Goal: Task Accomplishment & Management: Manage account settings

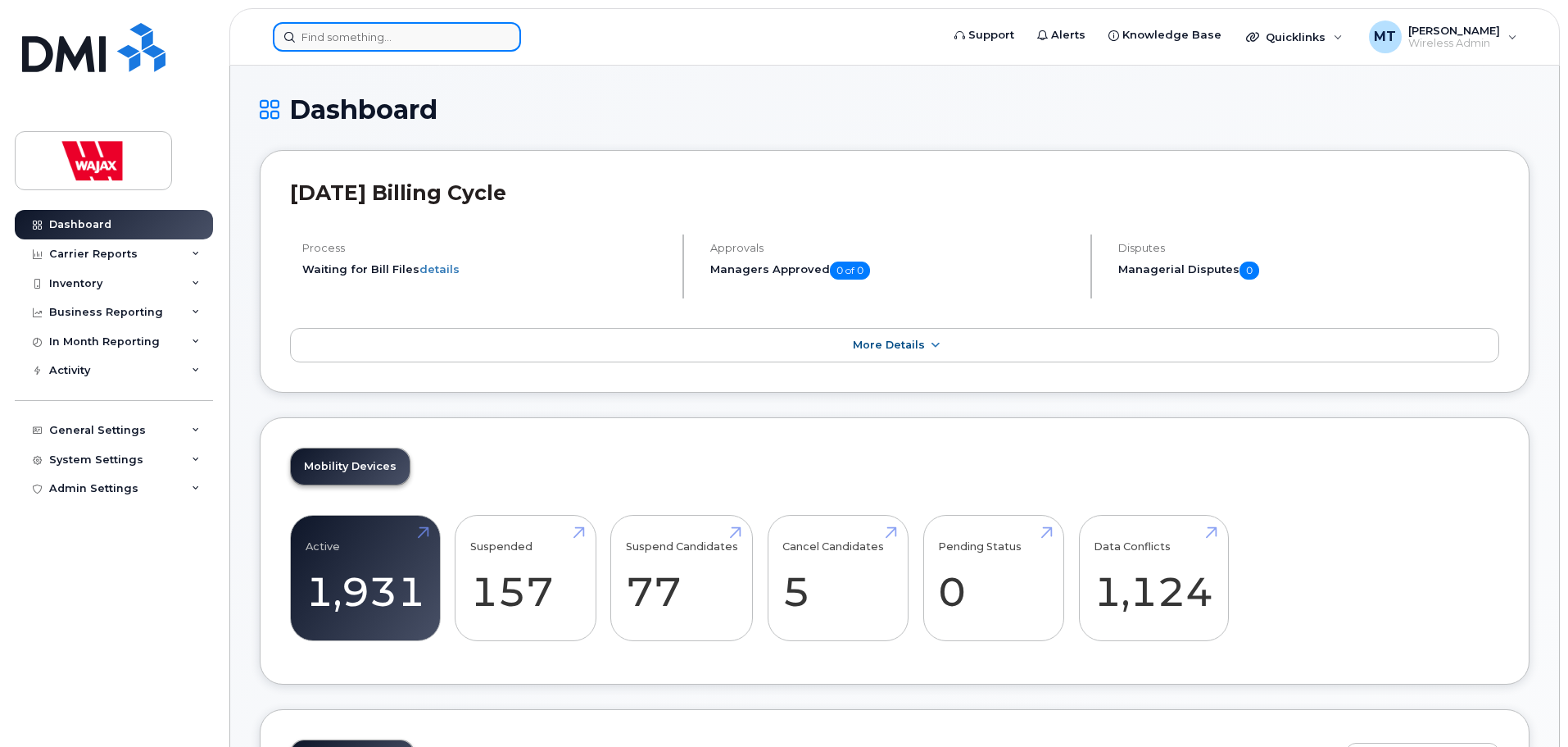
click at [463, 42] on input at bounding box center [397, 37] width 248 height 30
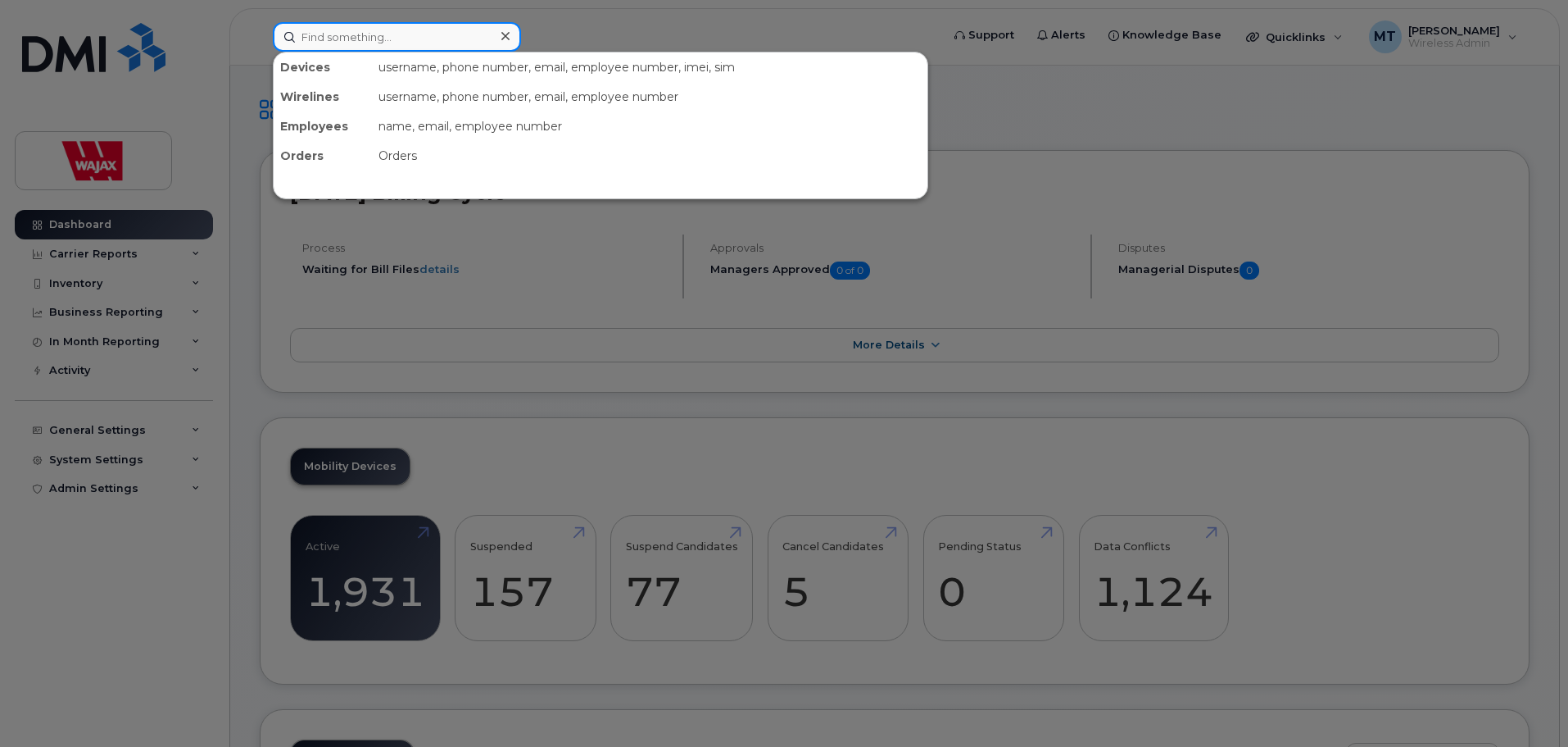
paste input "[PERSON_NAME]"
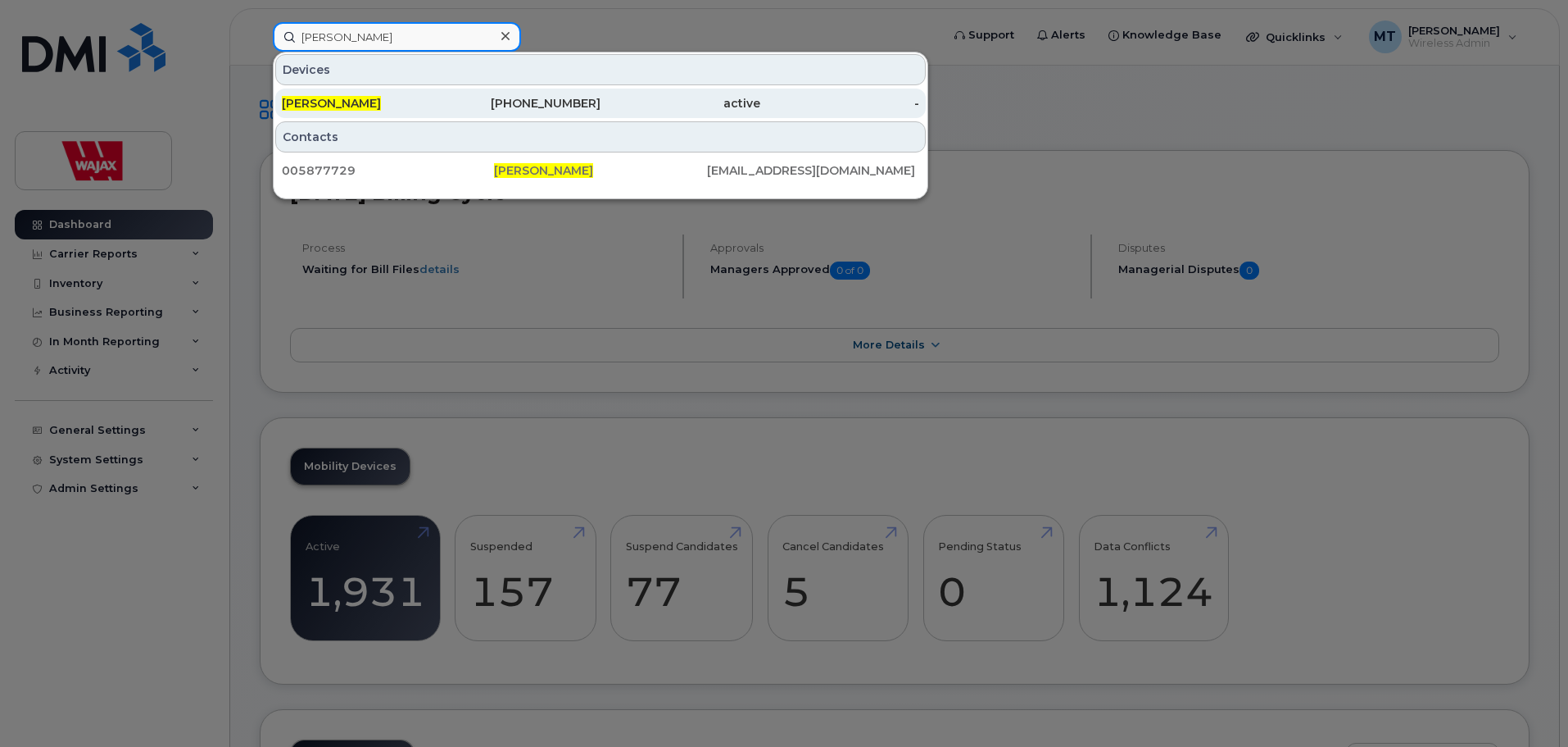
type input "[PERSON_NAME]"
click at [432, 98] on div "[PERSON_NAME]" at bounding box center [361, 104] width 160 height 17
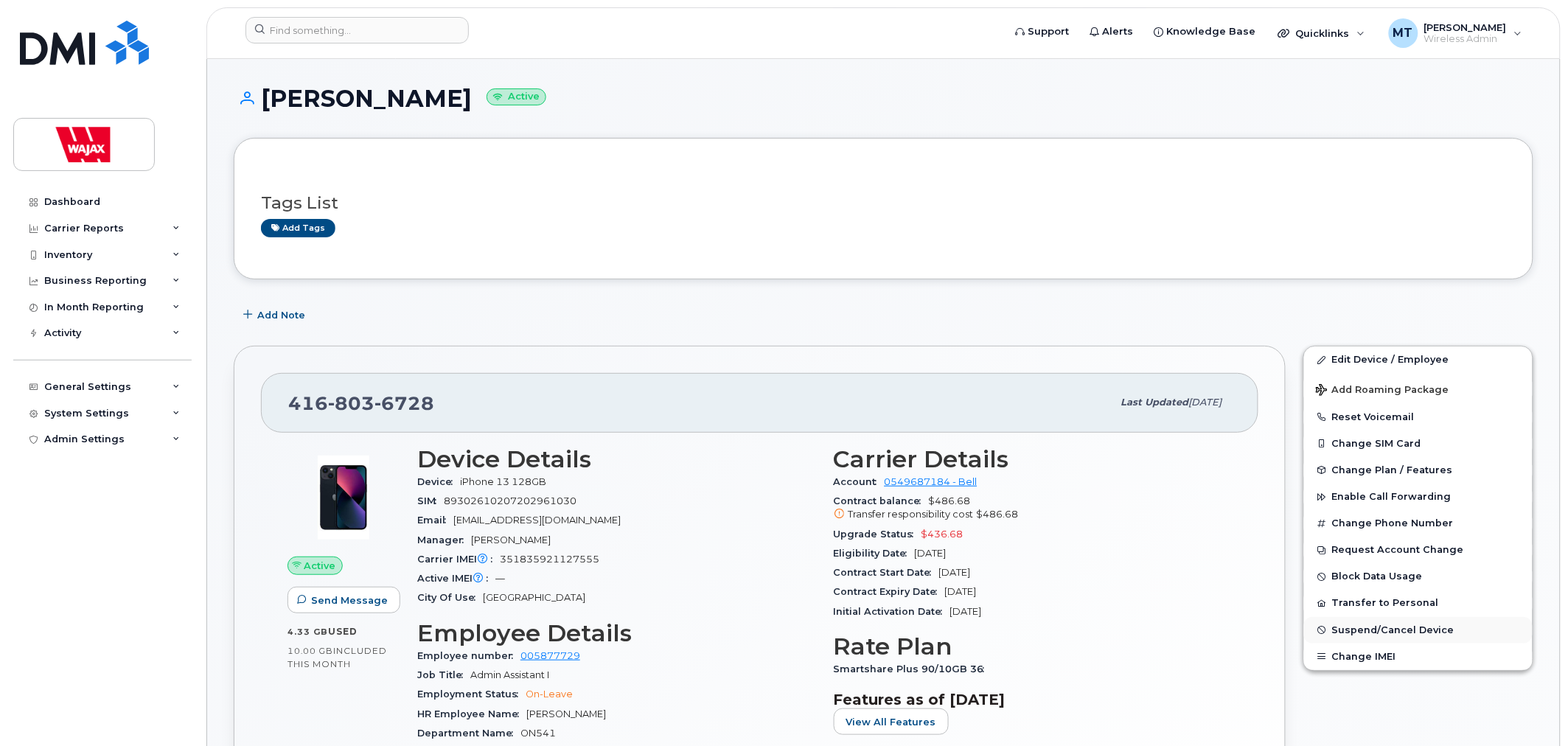
click at [1340, 634] on span "Suspend/Cancel Device" at bounding box center [1393, 630] width 122 height 11
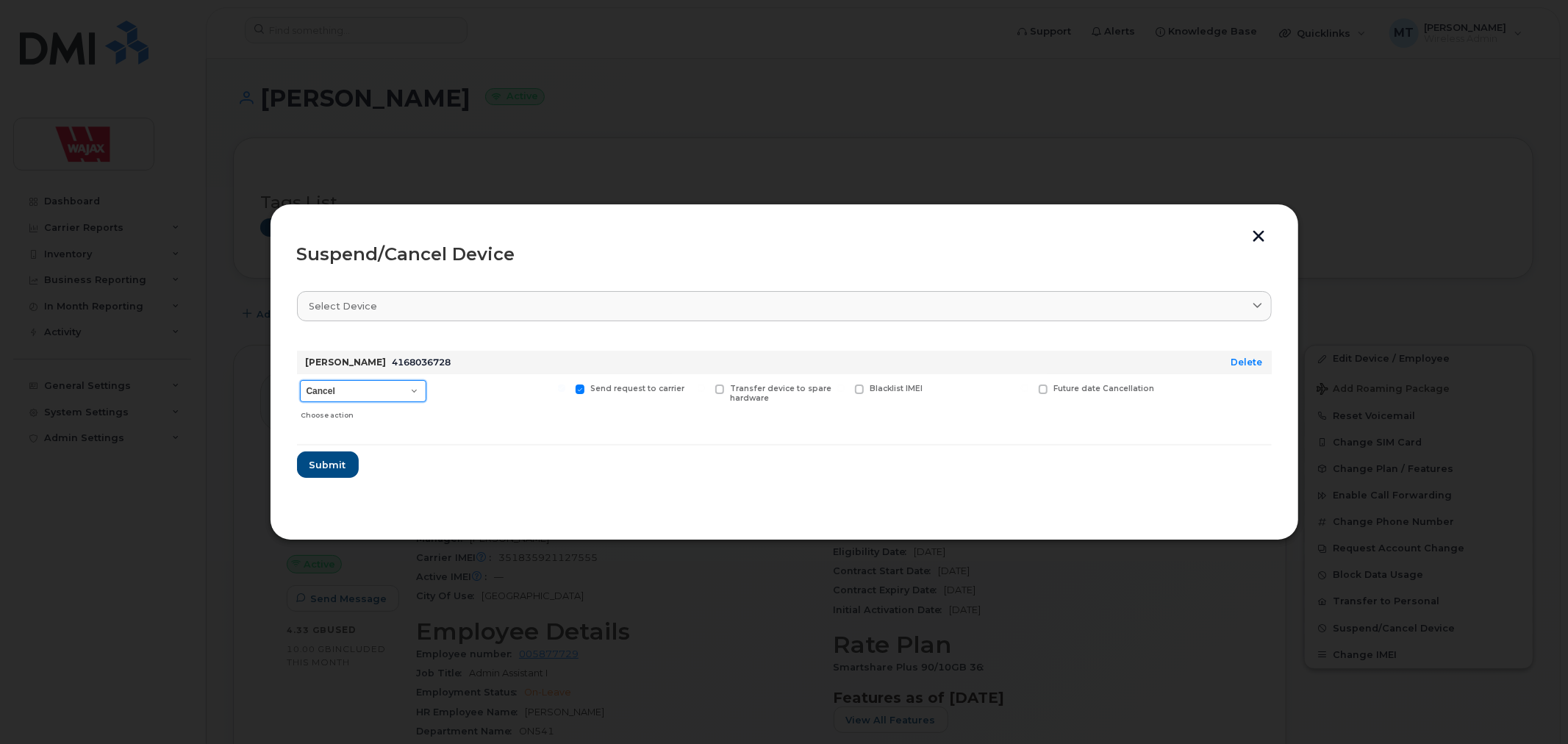
click at [373, 390] on select "Cancel Suspend - Extend Suspension Suspend - Reduced Rate Suspend - Full Rate S…" at bounding box center [363, 391] width 127 height 22
select select "[object Object]"
click at [300, 380] on select "Cancel Suspend - Extend Suspension Suspend - Reduced Rate Suspend - Full Rate S…" at bounding box center [363, 391] width 127 height 22
click at [325, 465] on span "Submit" at bounding box center [327, 465] width 37 height 14
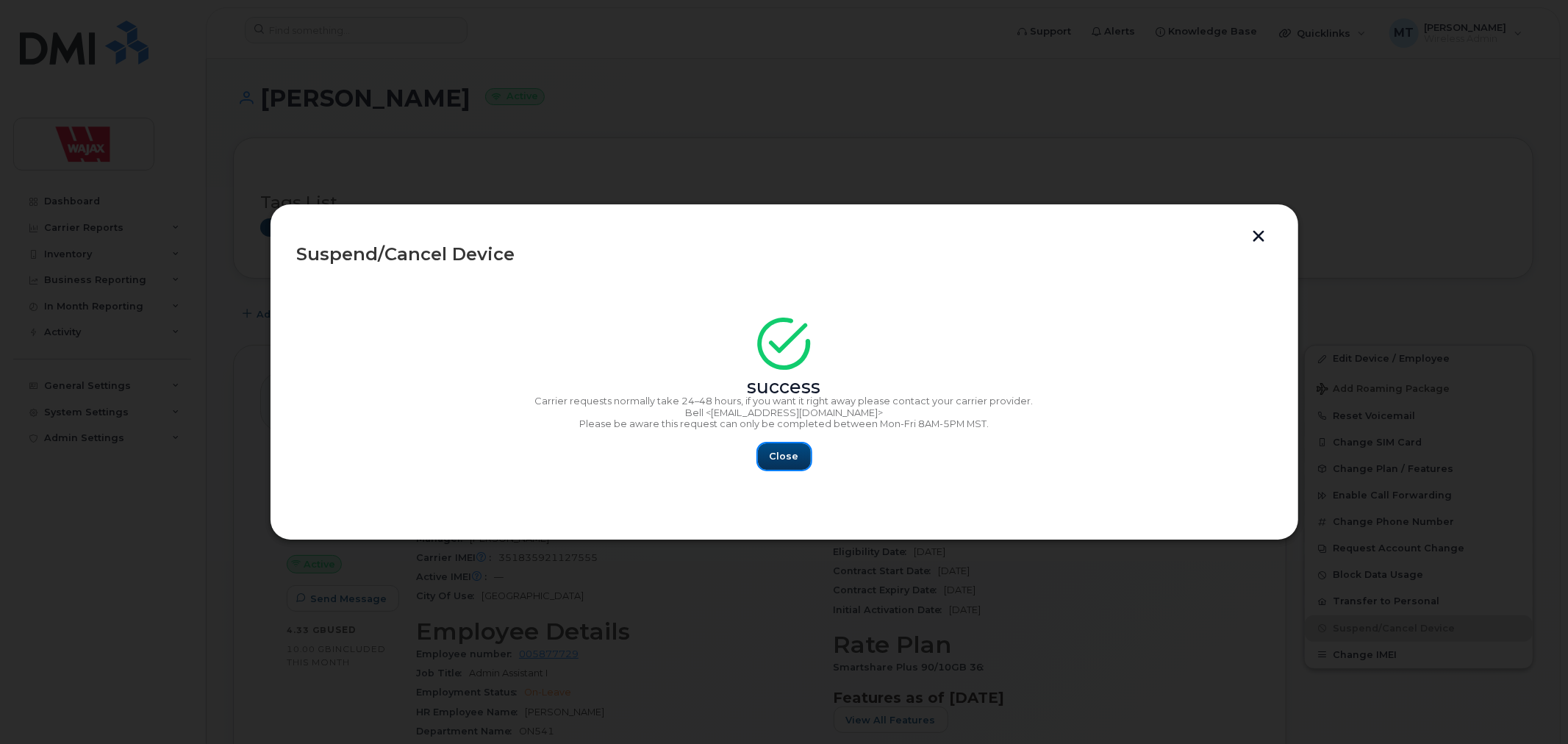
click at [781, 460] on span "Close" at bounding box center [784, 456] width 29 height 14
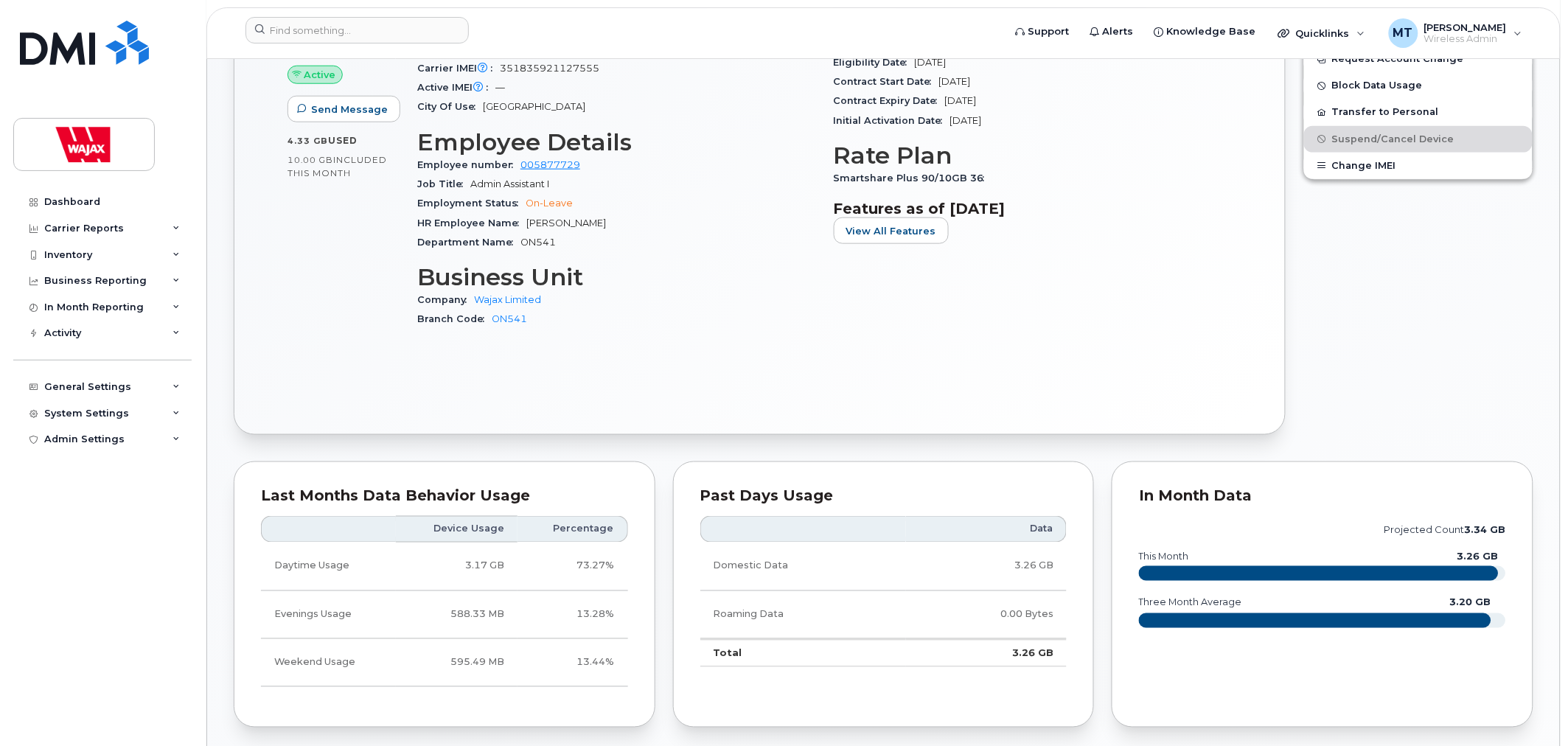
scroll to position [82, 0]
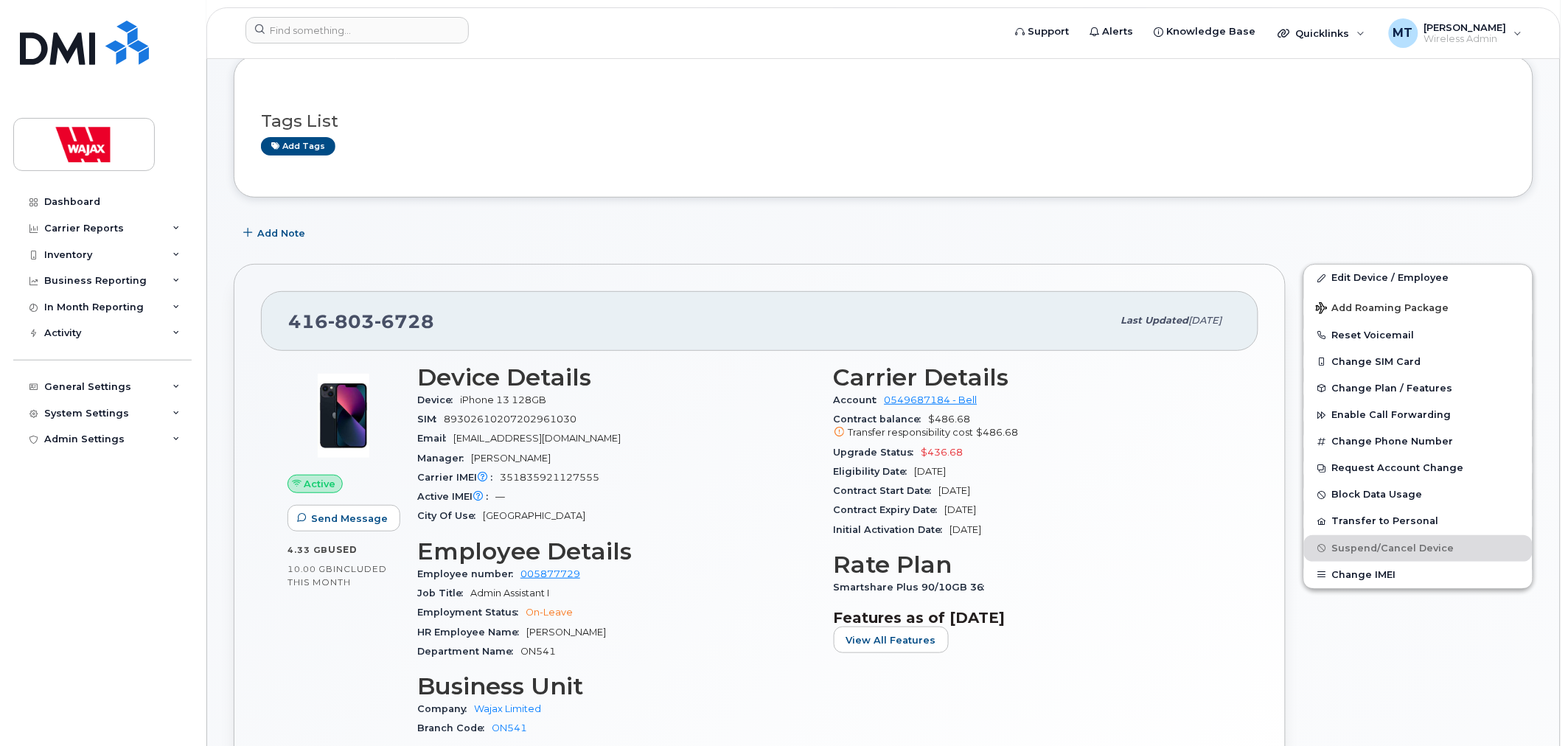
click at [566, 269] on div "416 803 6728 Last updated Jul 31, 2025 Active Send Message 4.33 GB  used 10.00 …" at bounding box center [760, 554] width 1052 height 579
click at [939, 229] on div "Add Note" at bounding box center [884, 233] width 1300 height 27
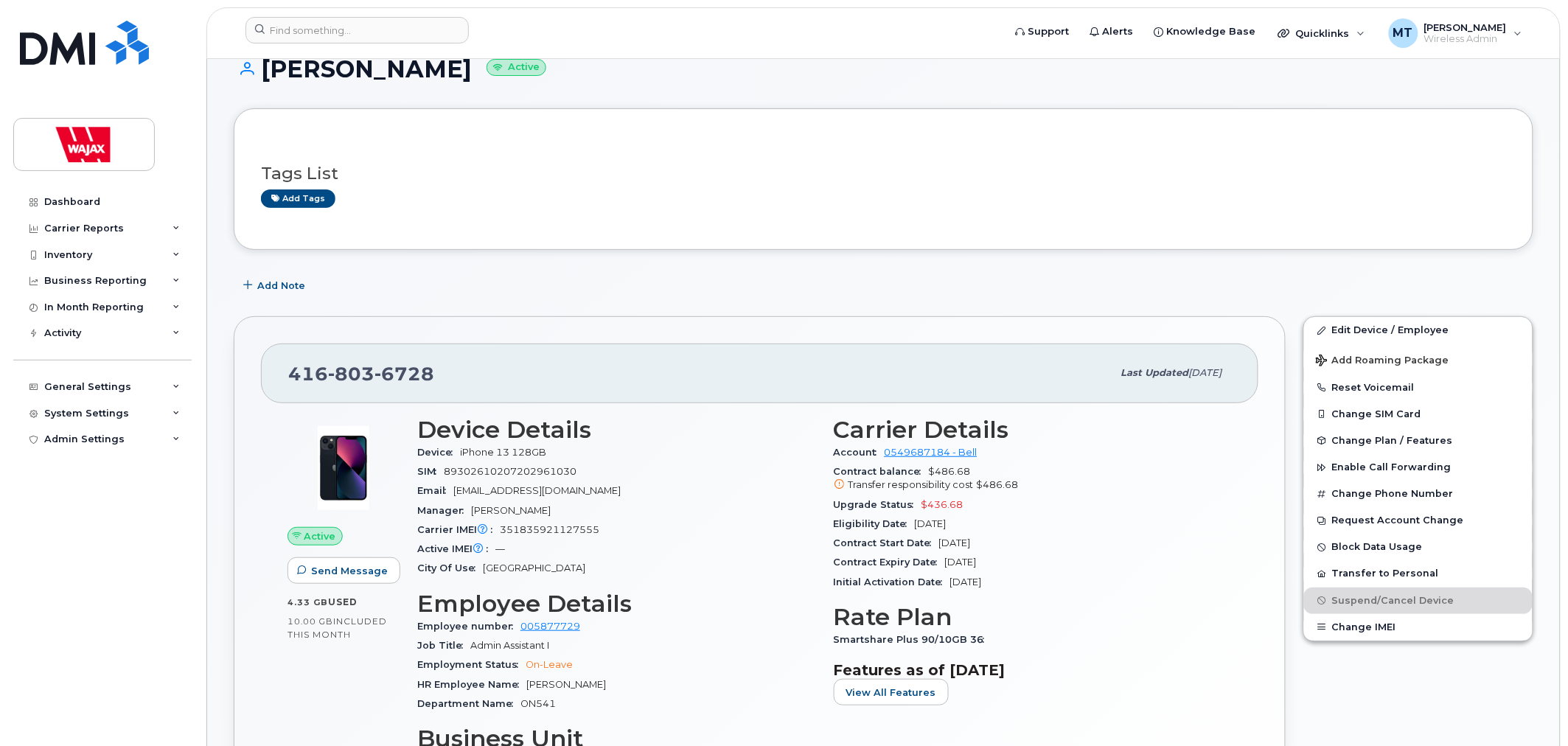
scroll to position [0, 0]
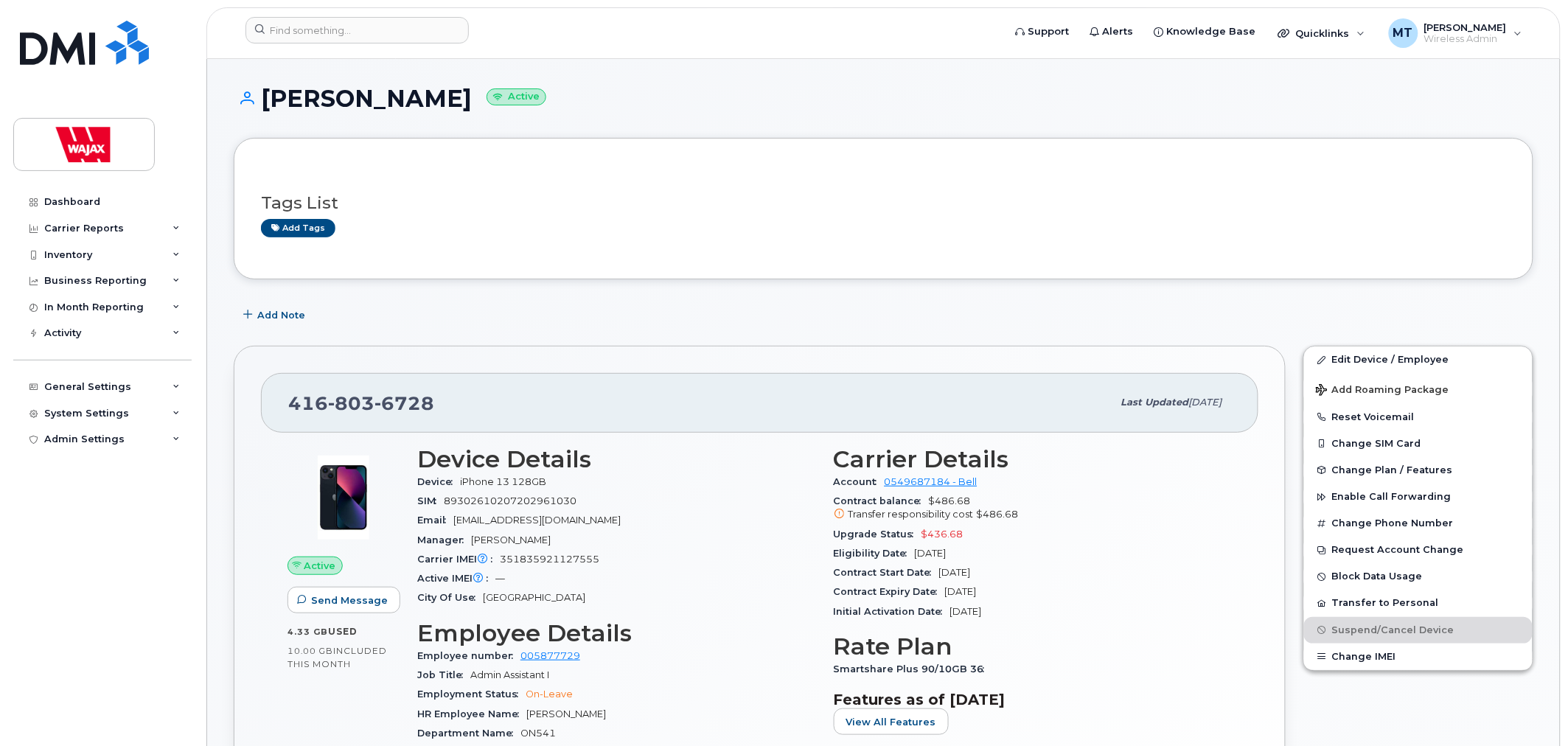
click at [934, 325] on div "Add Note" at bounding box center [884, 315] width 1300 height 27
click at [350, 28] on input at bounding box center [357, 30] width 223 height 27
paste input "Ryan Maxwell"
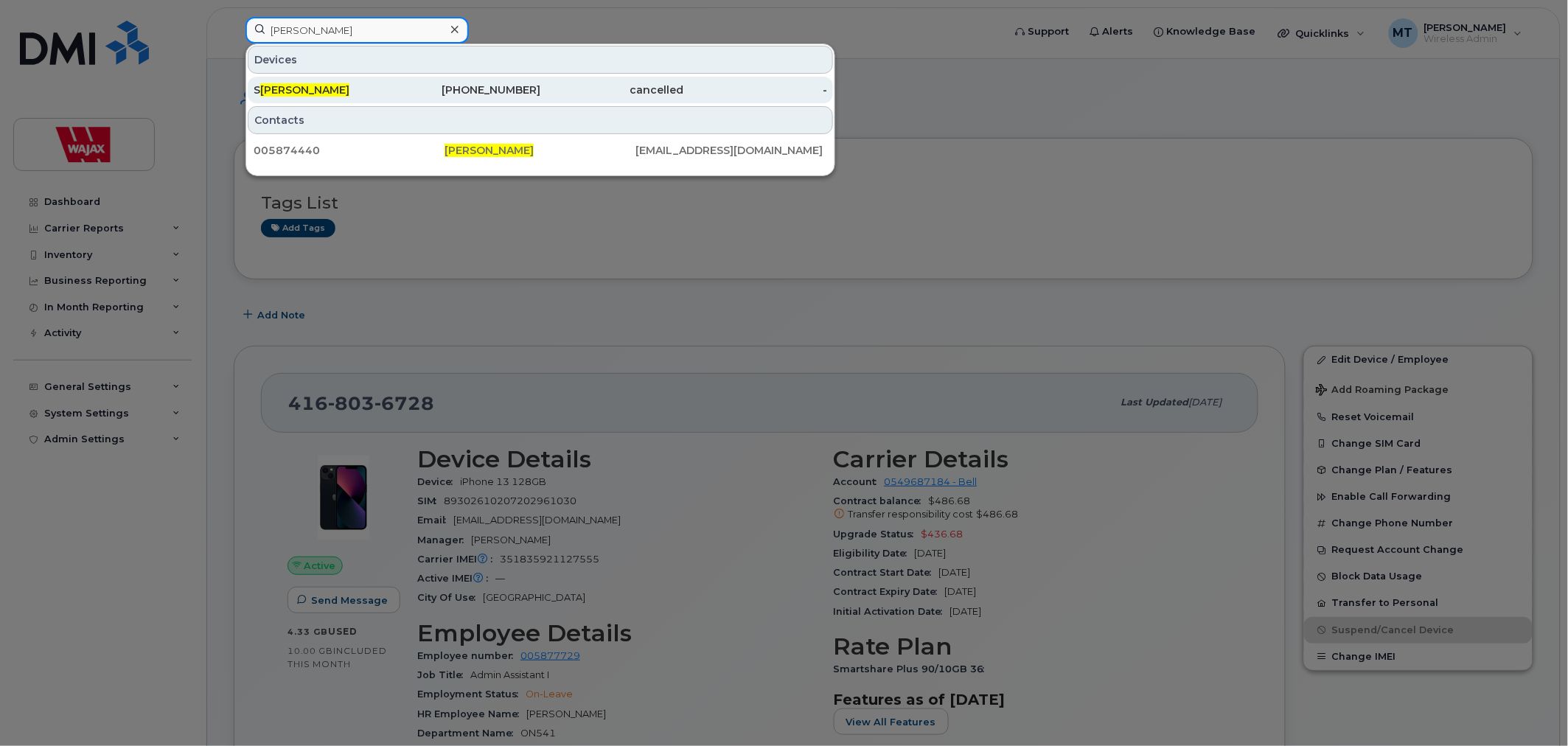
type input "Ryan Maxwell"
click at [365, 93] on div "S Ryan Maxwell" at bounding box center [325, 90] width 144 height 15
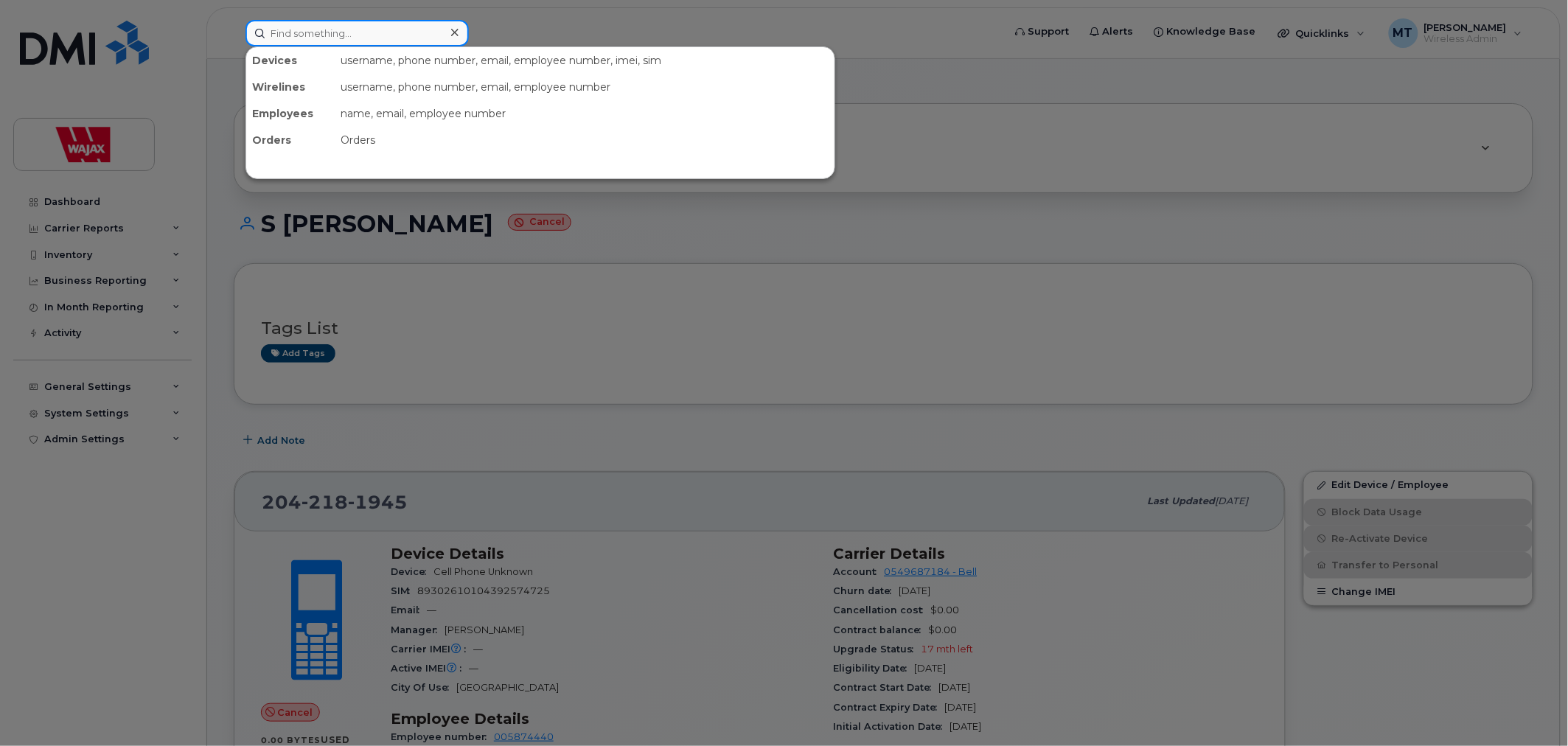
click at [370, 20] on input at bounding box center [357, 34] width 223 height 27
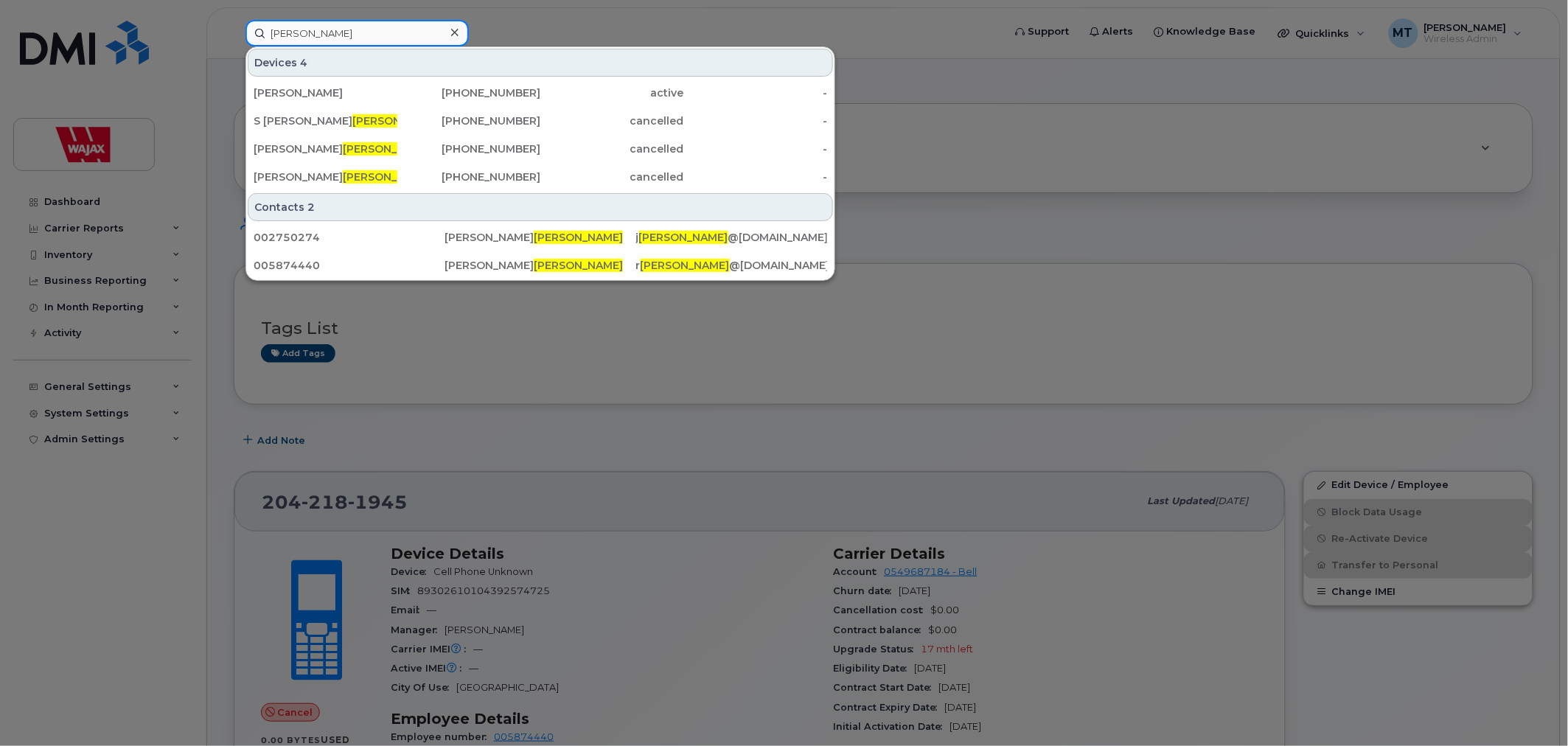
drag, startPoint x: 373, startPoint y: 35, endPoint x: 219, endPoint y: 27, distance: 154.2
click at [234, 27] on div "Maxwell Devices 4 Scott Couchman 647-458-2724 active - S Ryan Maxwell 204-218-1…" at bounding box center [619, 34] width 772 height 27
type input "S"
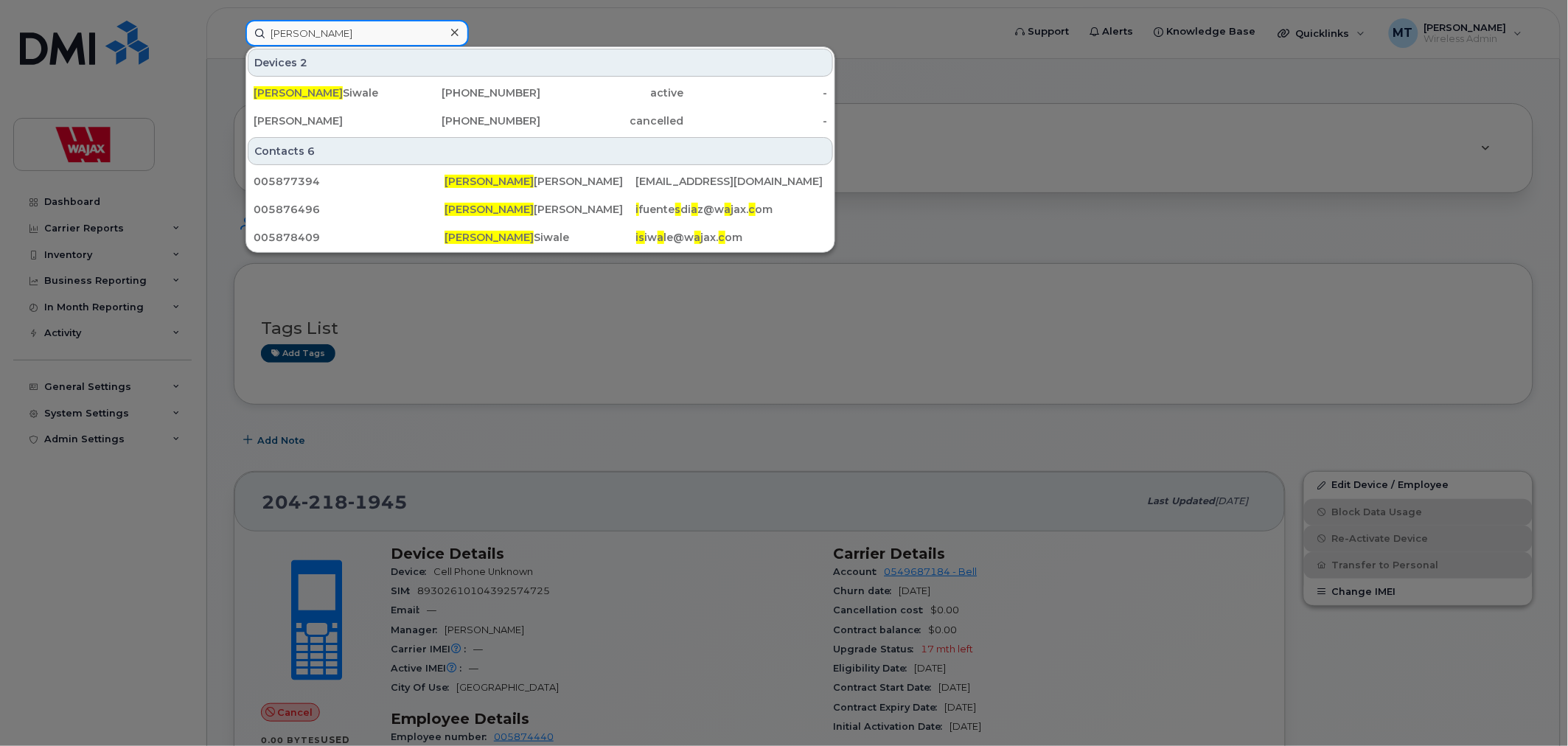
drag, startPoint x: 279, startPoint y: 33, endPoint x: 199, endPoint y: 35, distance: 80.0
click at [234, 35] on div "Isaac Devices 2 Isaac Siwale 705-921-6072 active - Jay Mcissac 604-868-0189 can…" at bounding box center [619, 34] width 772 height 27
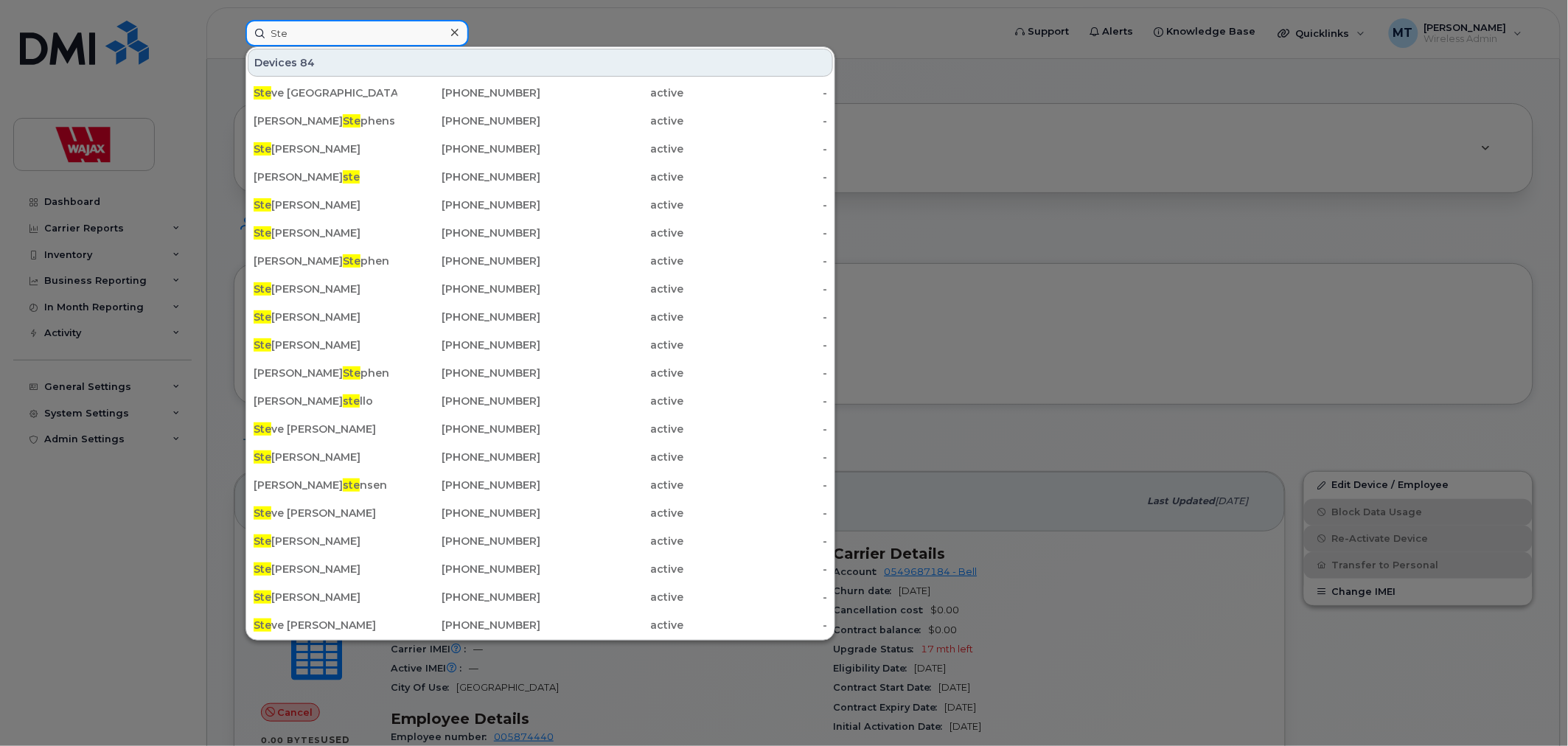
drag, startPoint x: 351, startPoint y: 31, endPoint x: 258, endPoint y: 30, distance: 93.0
click at [258, 30] on input "Ste" at bounding box center [357, 34] width 223 height 27
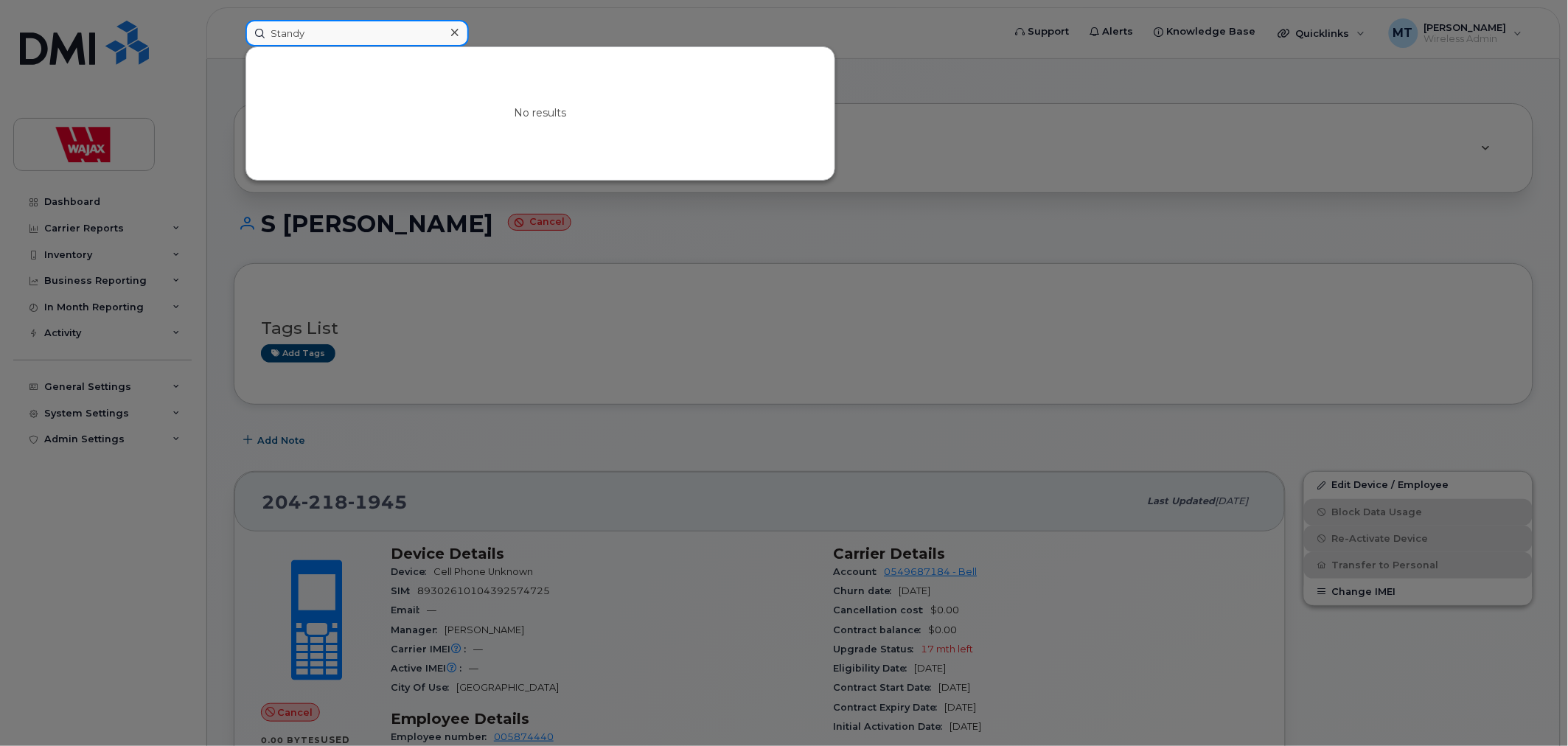
click at [282, 33] on input "Standy" at bounding box center [357, 34] width 223 height 27
type input "Sandy"
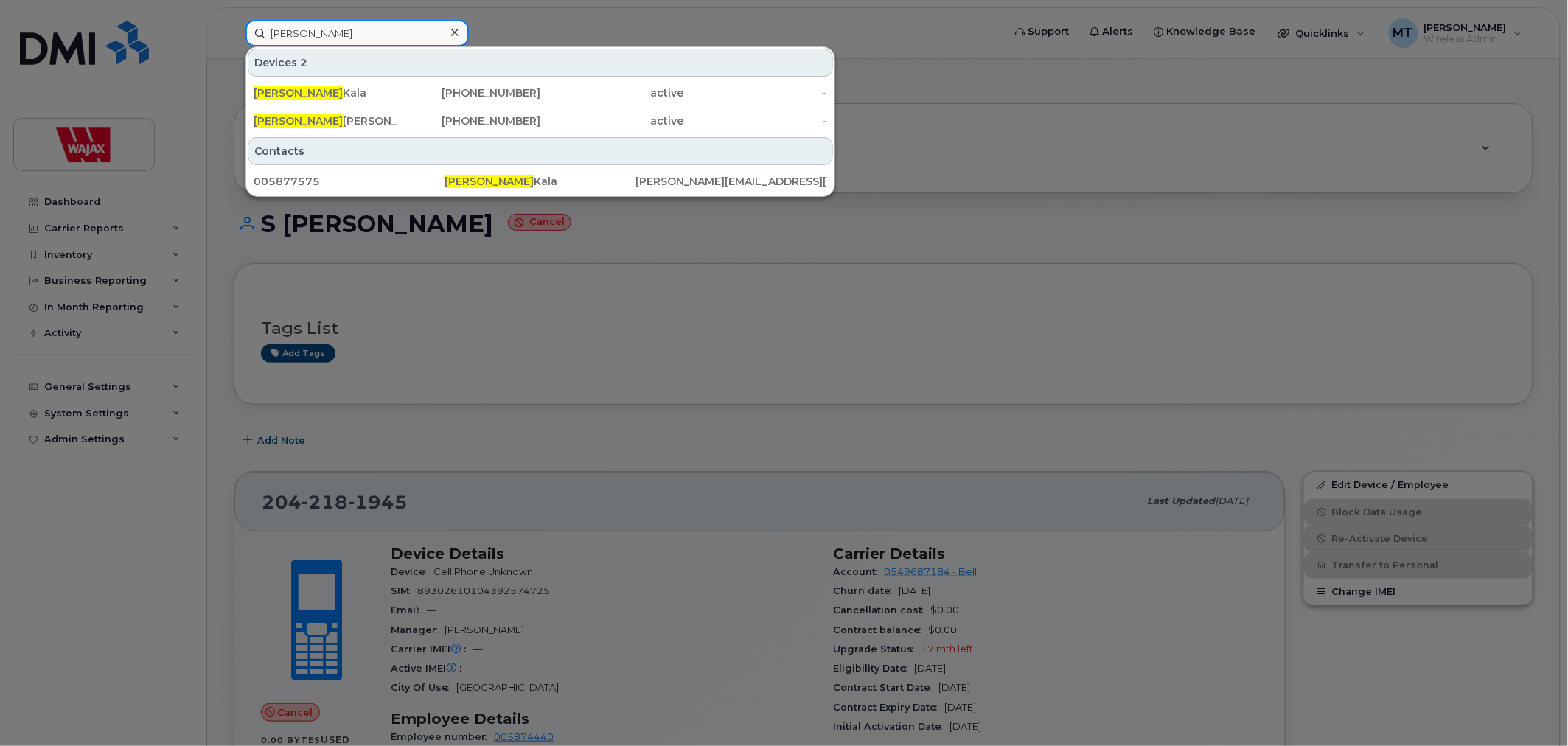
drag, startPoint x: 327, startPoint y: 27, endPoint x: 254, endPoint y: 19, distance: 73.4
click at [254, 20] on input "Sandy" at bounding box center [357, 34] width 223 height 27
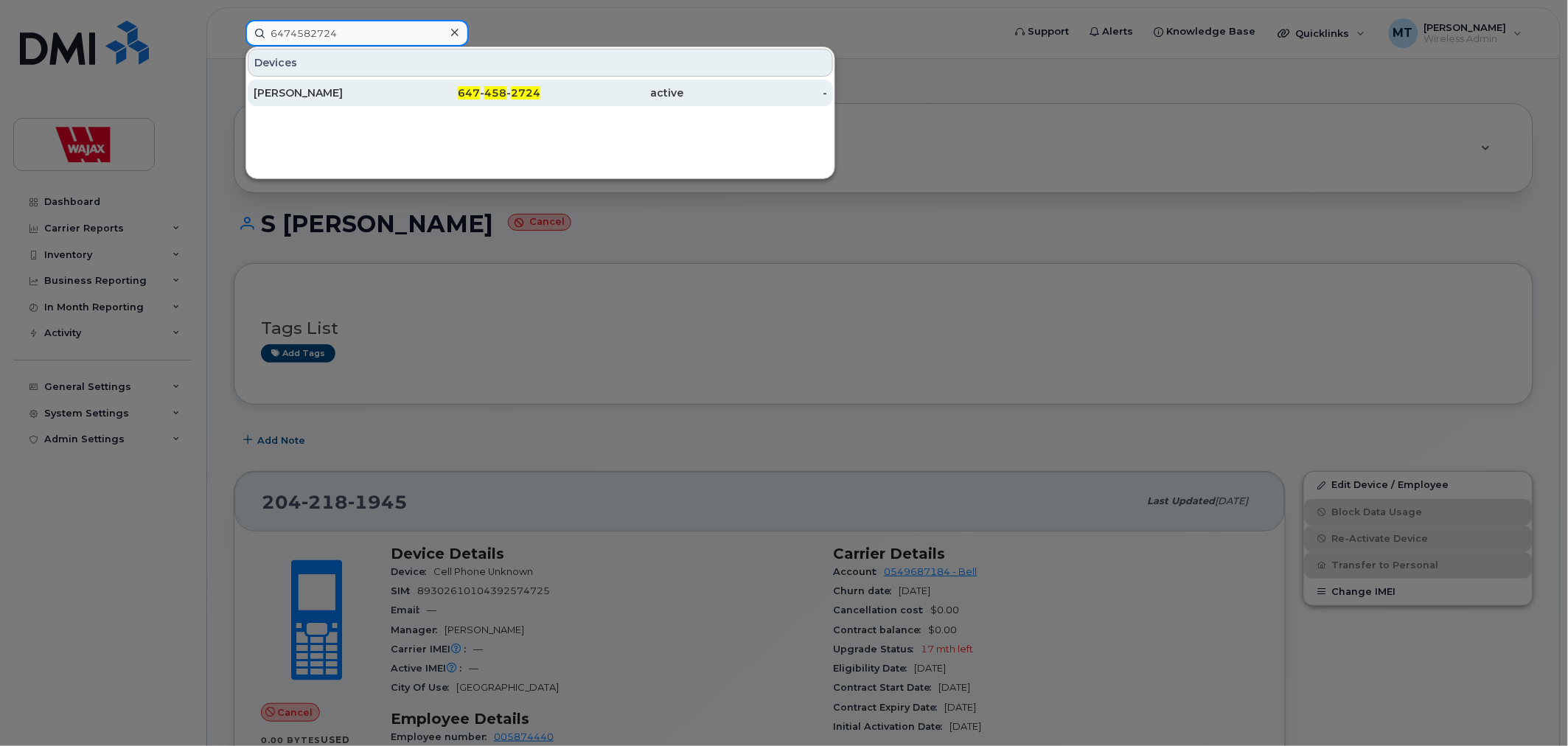
type input "6474582724"
click at [397, 80] on div "Scott Couchman" at bounding box center [469, 93] width 144 height 27
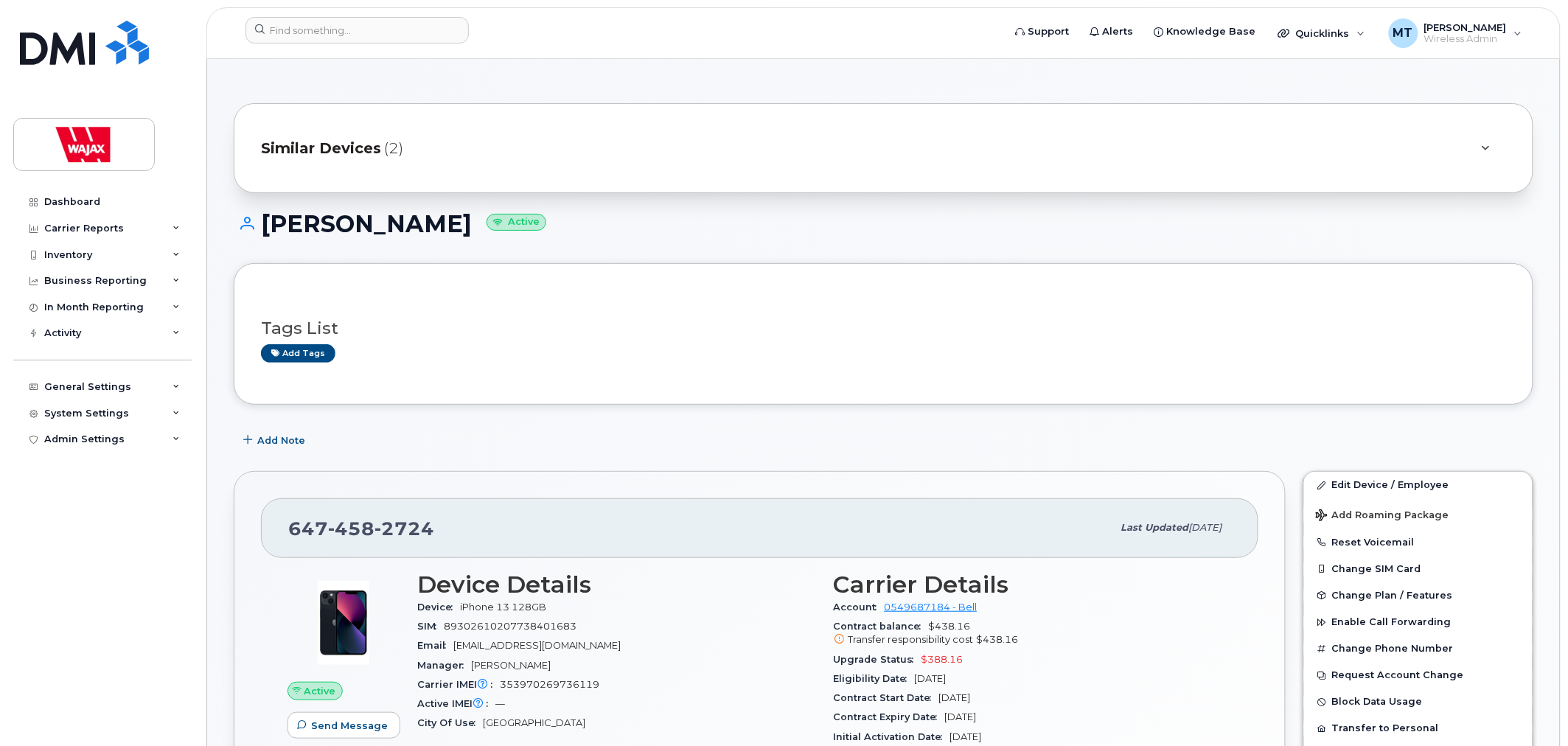
drag, startPoint x: 259, startPoint y: 222, endPoint x: 460, endPoint y: 221, distance: 201.0
click at [460, 221] on h1 "Scott Couchman Active" at bounding box center [884, 223] width 1300 height 26
copy h1 "Scott Couchman"
click at [482, 500] on div "647 458 2724 Last updated Jul 30, 2025" at bounding box center [759, 528] width 997 height 59
drag, startPoint x: 429, startPoint y: 521, endPoint x: 294, endPoint y: 520, distance: 135.0
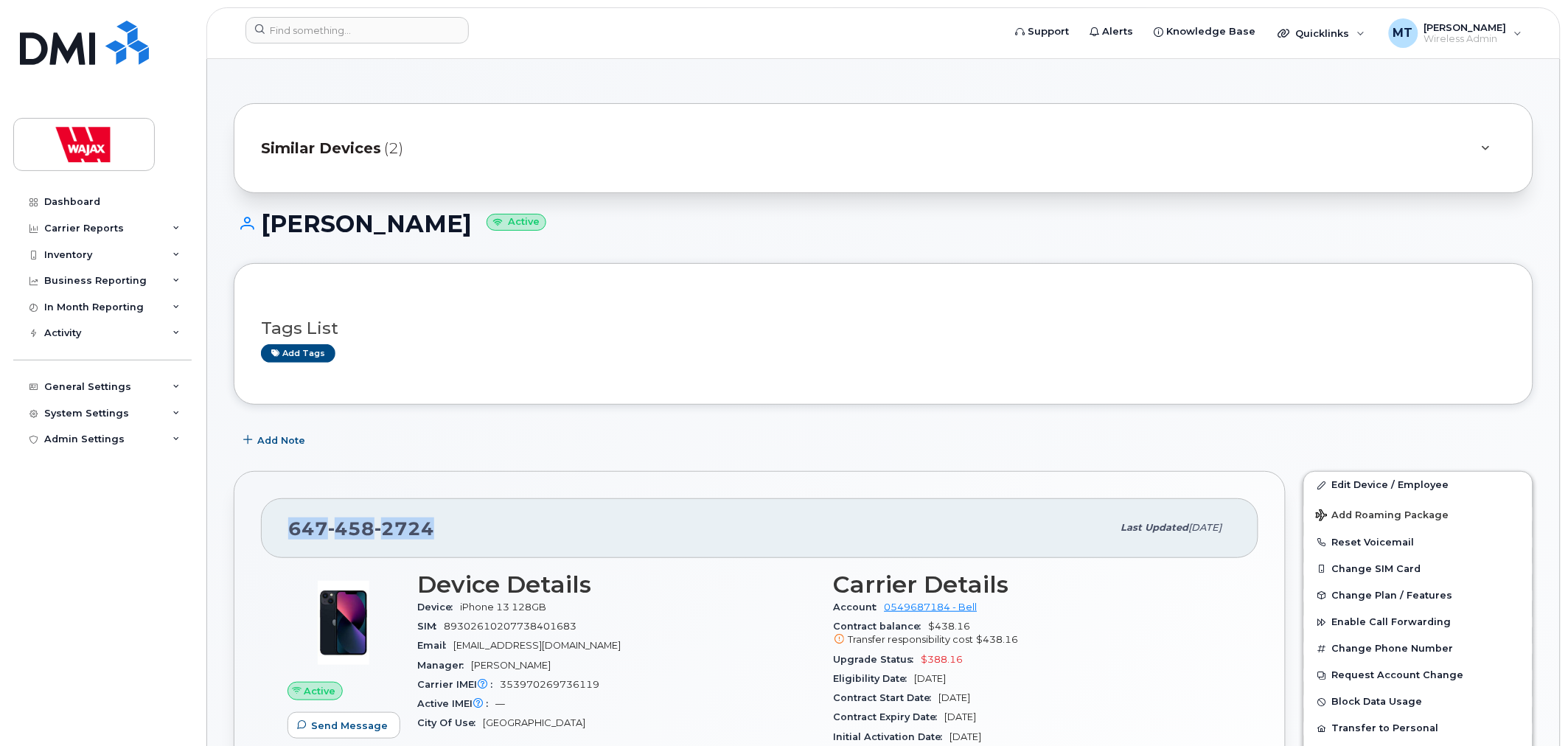
click at [294, 520] on div "647 458 2724" at bounding box center [699, 528] width 824 height 31
copy span "647 458 2724"
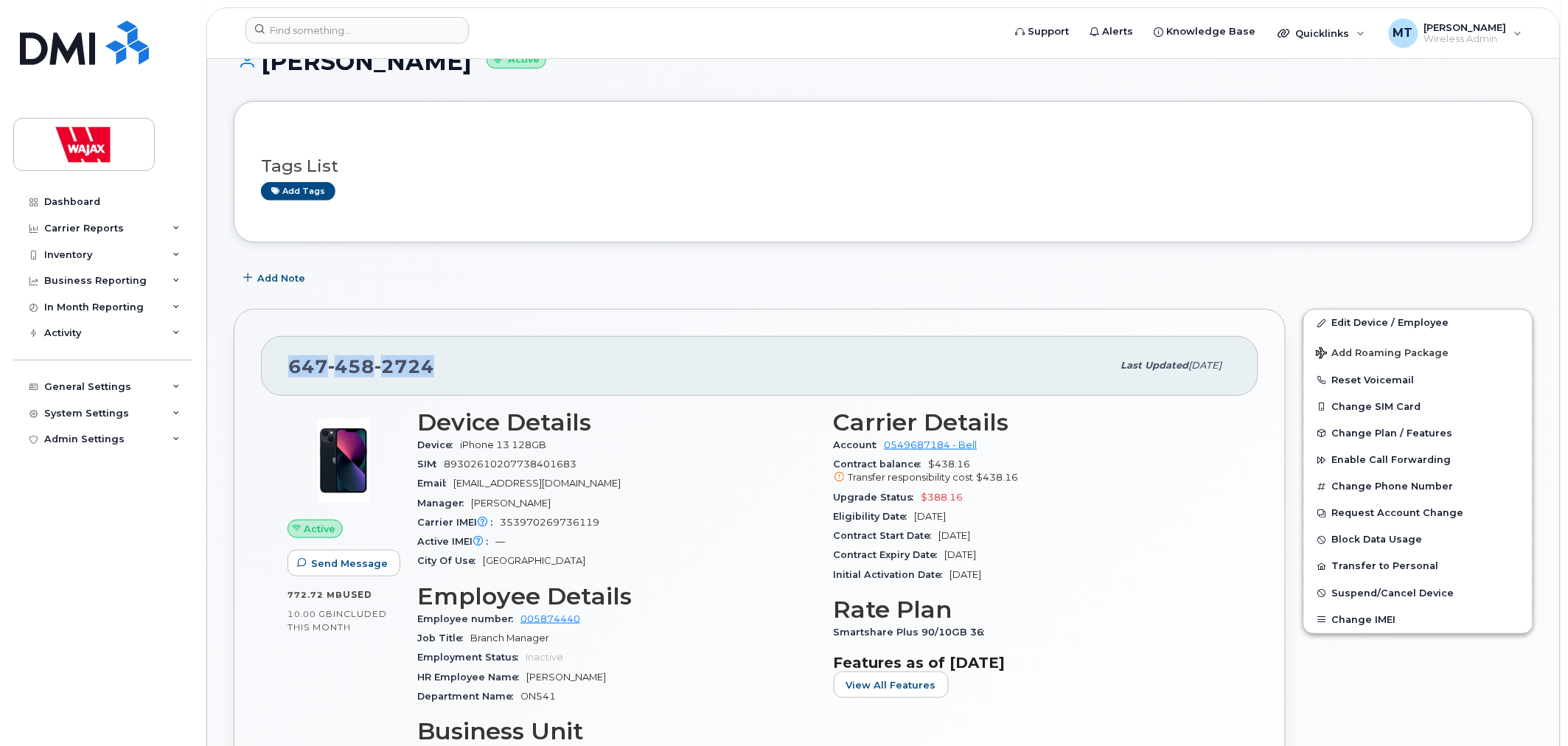
scroll to position [163, 0]
click at [1350, 468] on button "Enable Call Forwarding" at bounding box center [1418, 459] width 229 height 27
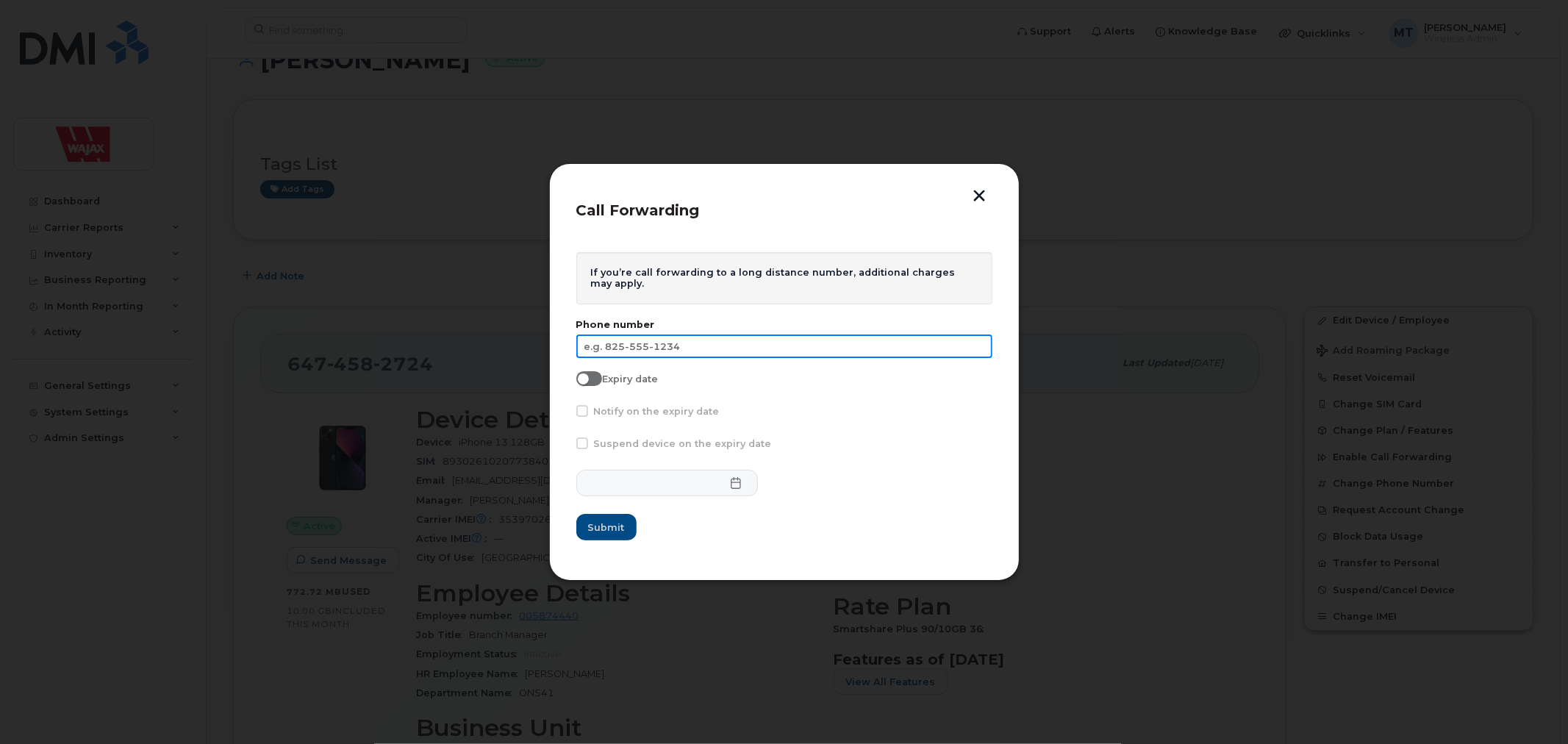
click at [677, 349] on input "text" at bounding box center [785, 346] width 416 height 24
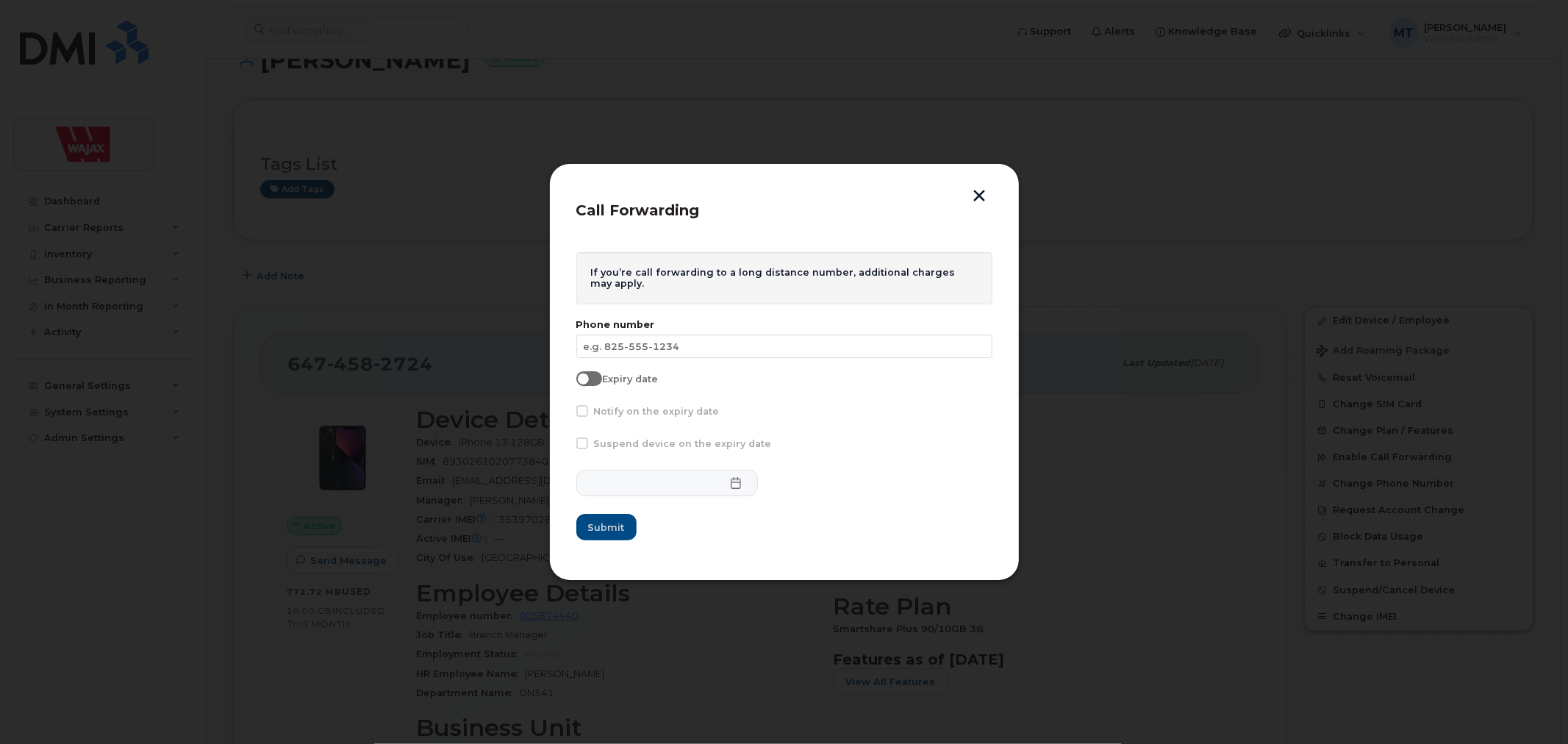
click at [982, 196] on button "button" at bounding box center [980, 197] width 22 height 15
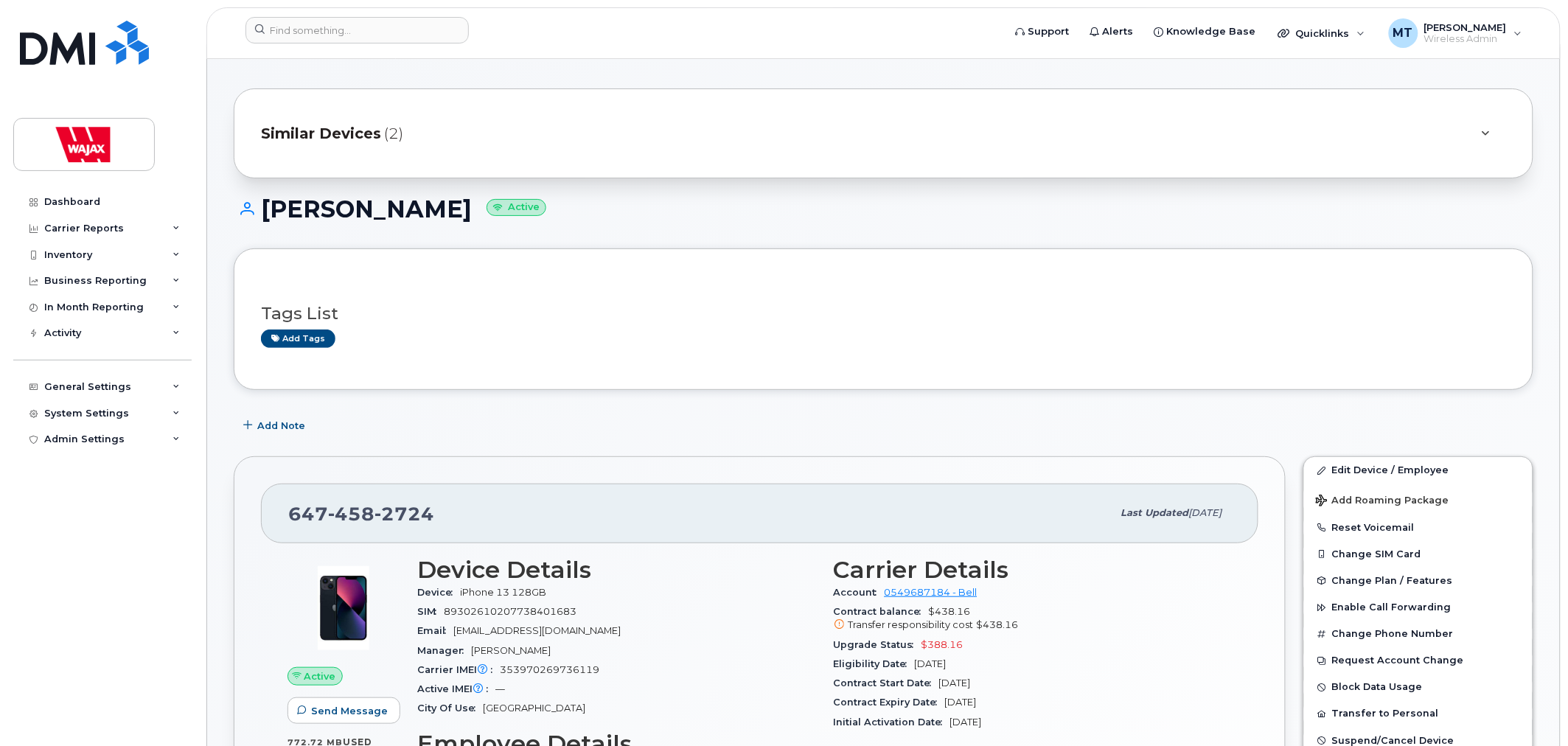
scroll to position [0, 0]
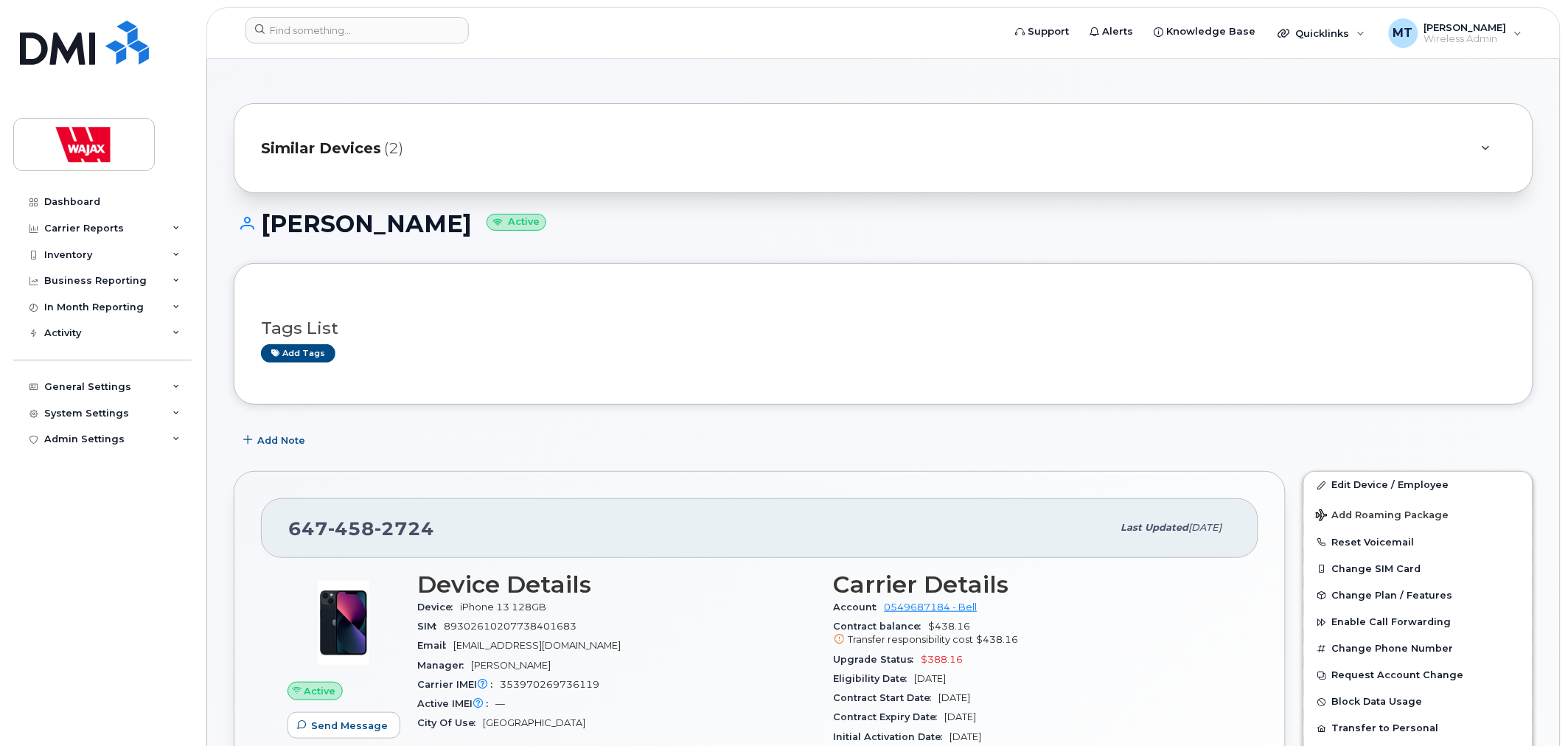
click at [395, 436] on div "Add Note" at bounding box center [884, 440] width 1300 height 27
click at [617, 397] on div "Tags List Add tags" at bounding box center [884, 334] width 1300 height 141
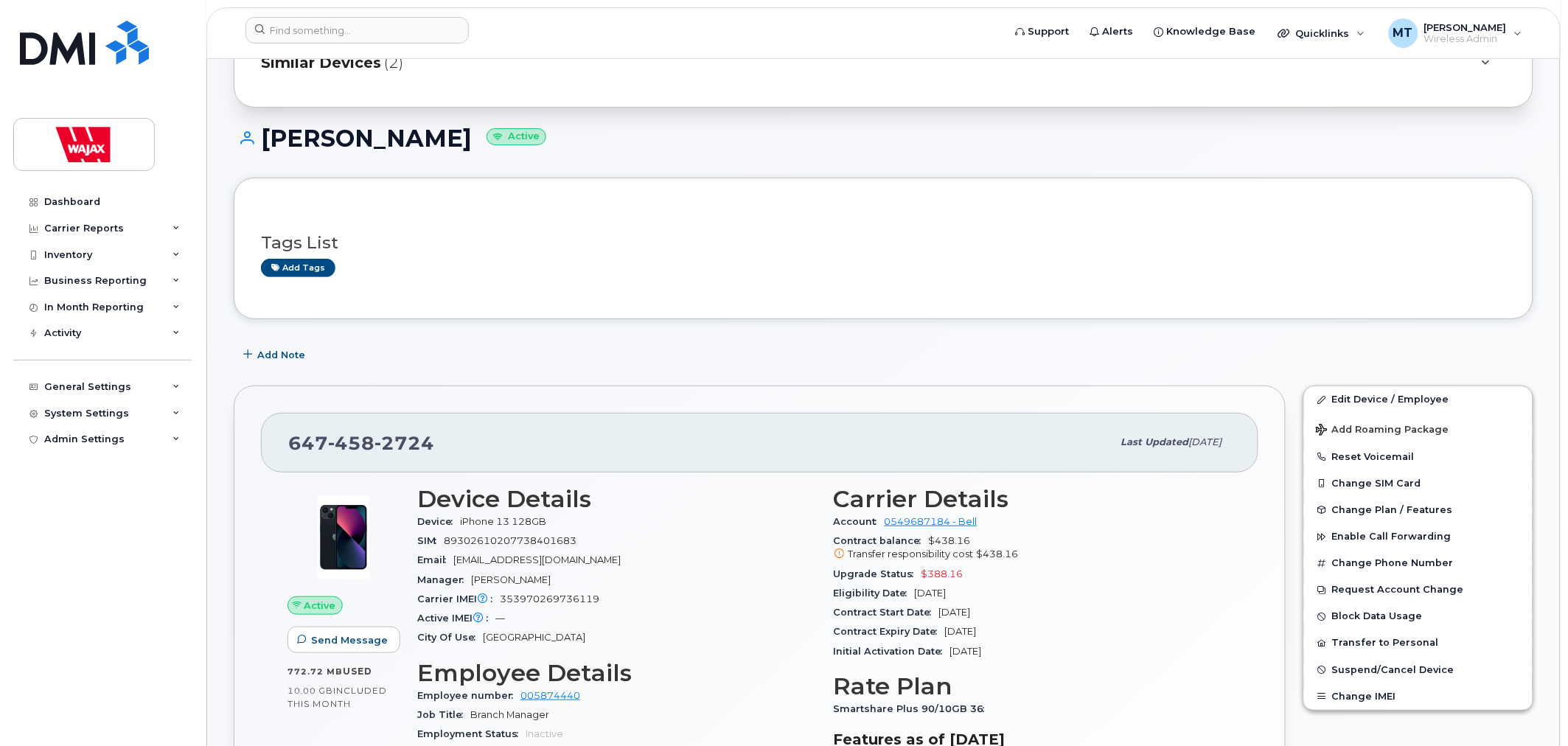
scroll to position [82, 0]
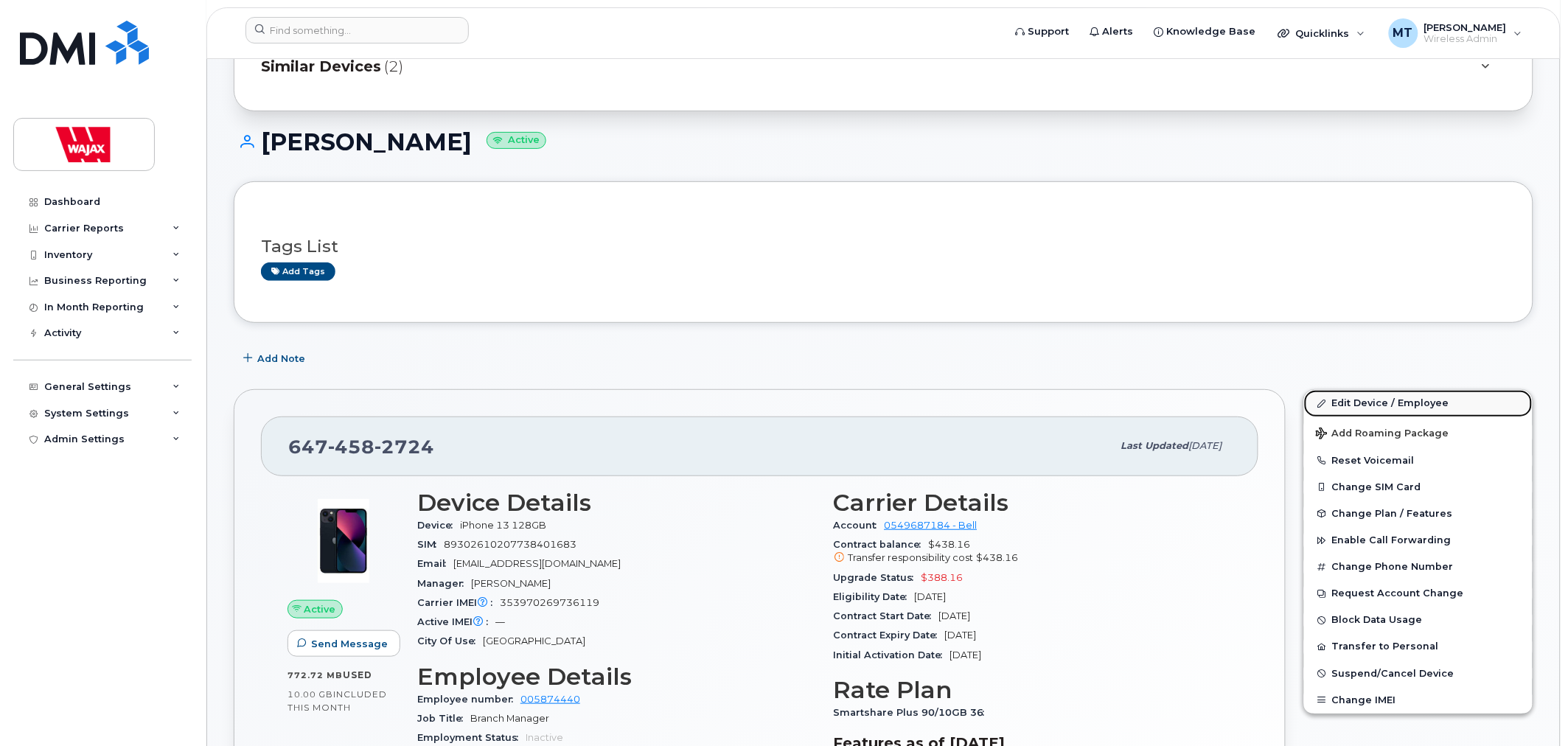
click at [1328, 404] on link "Edit Device / Employee" at bounding box center [1418, 403] width 229 height 27
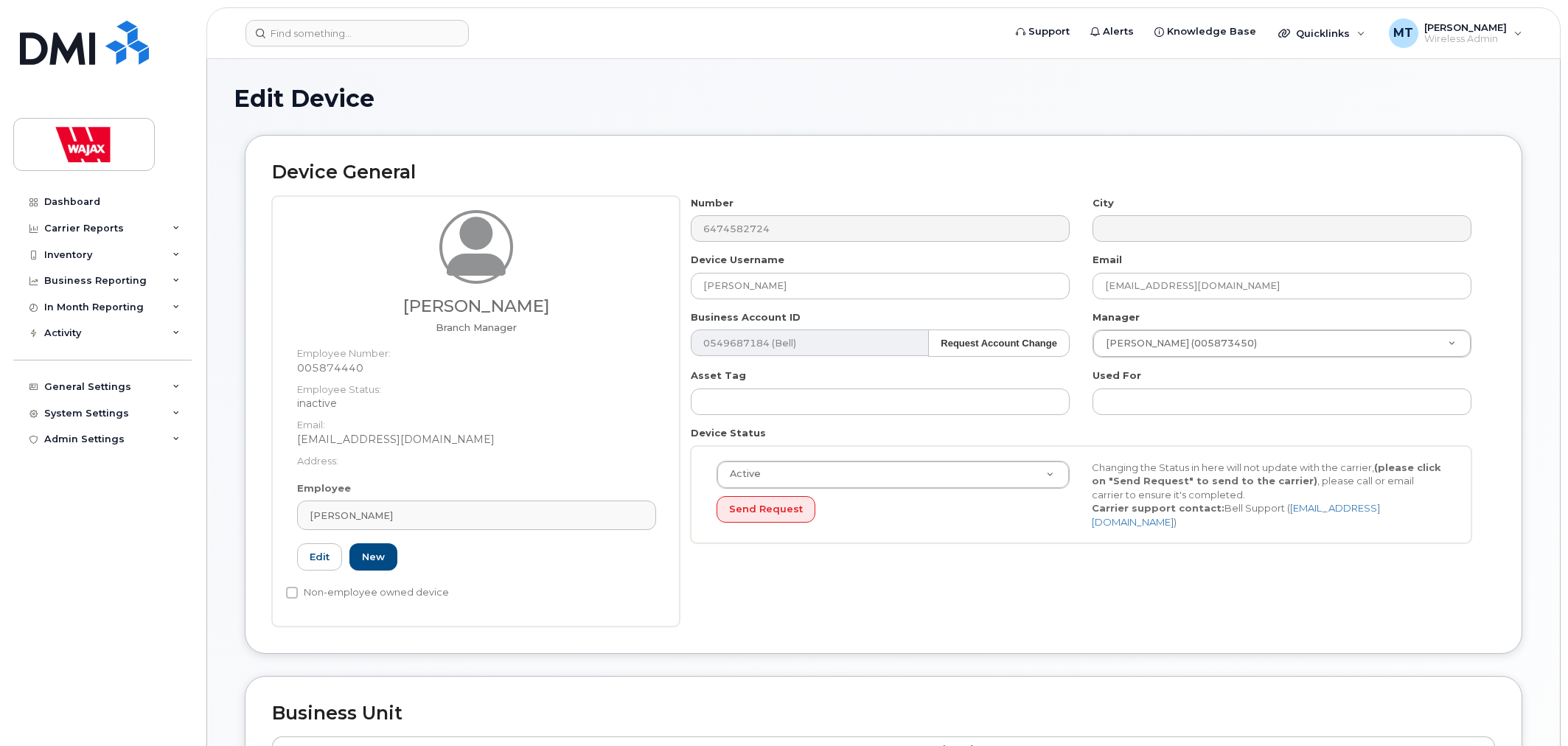
select select "23291732"
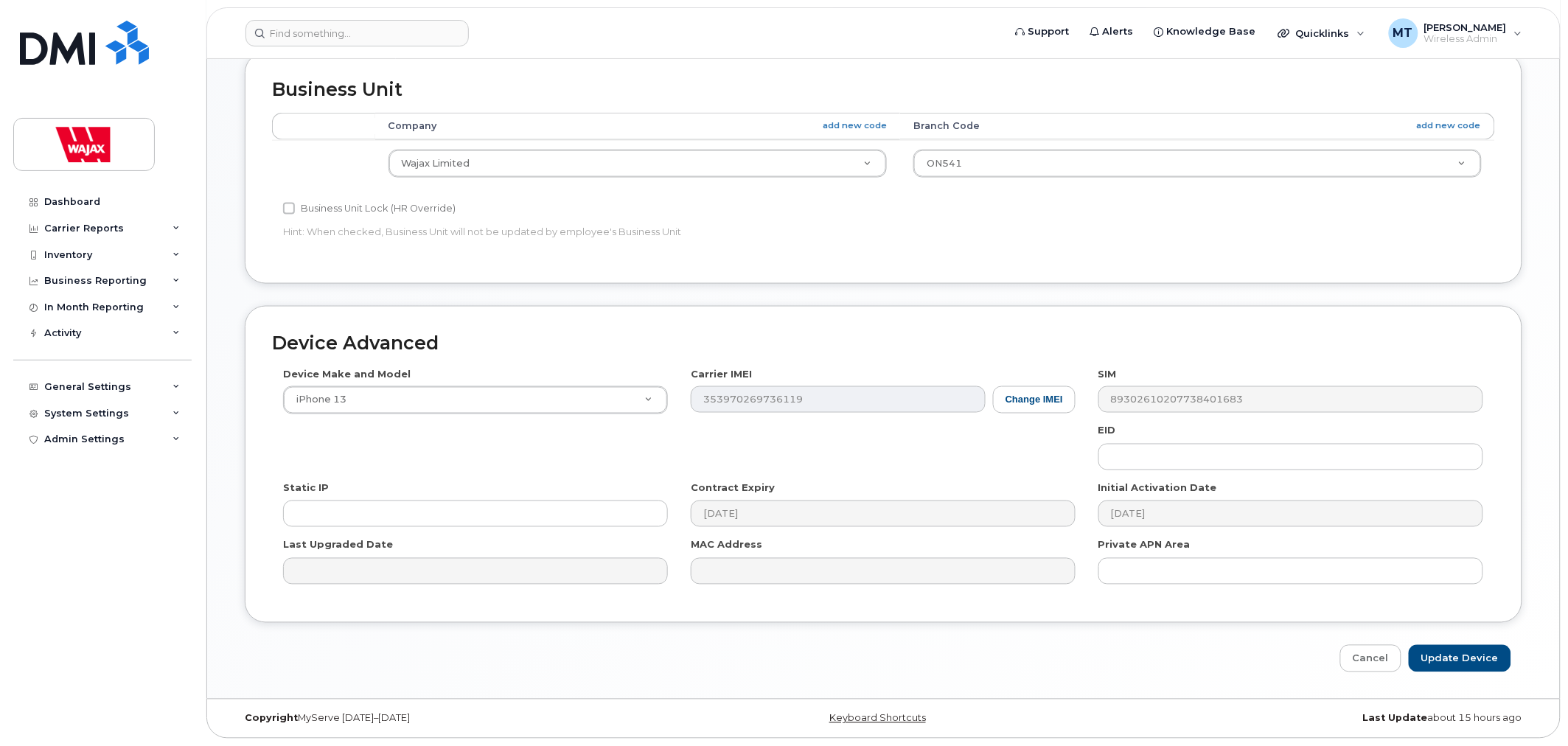
scroll to position [22, 0]
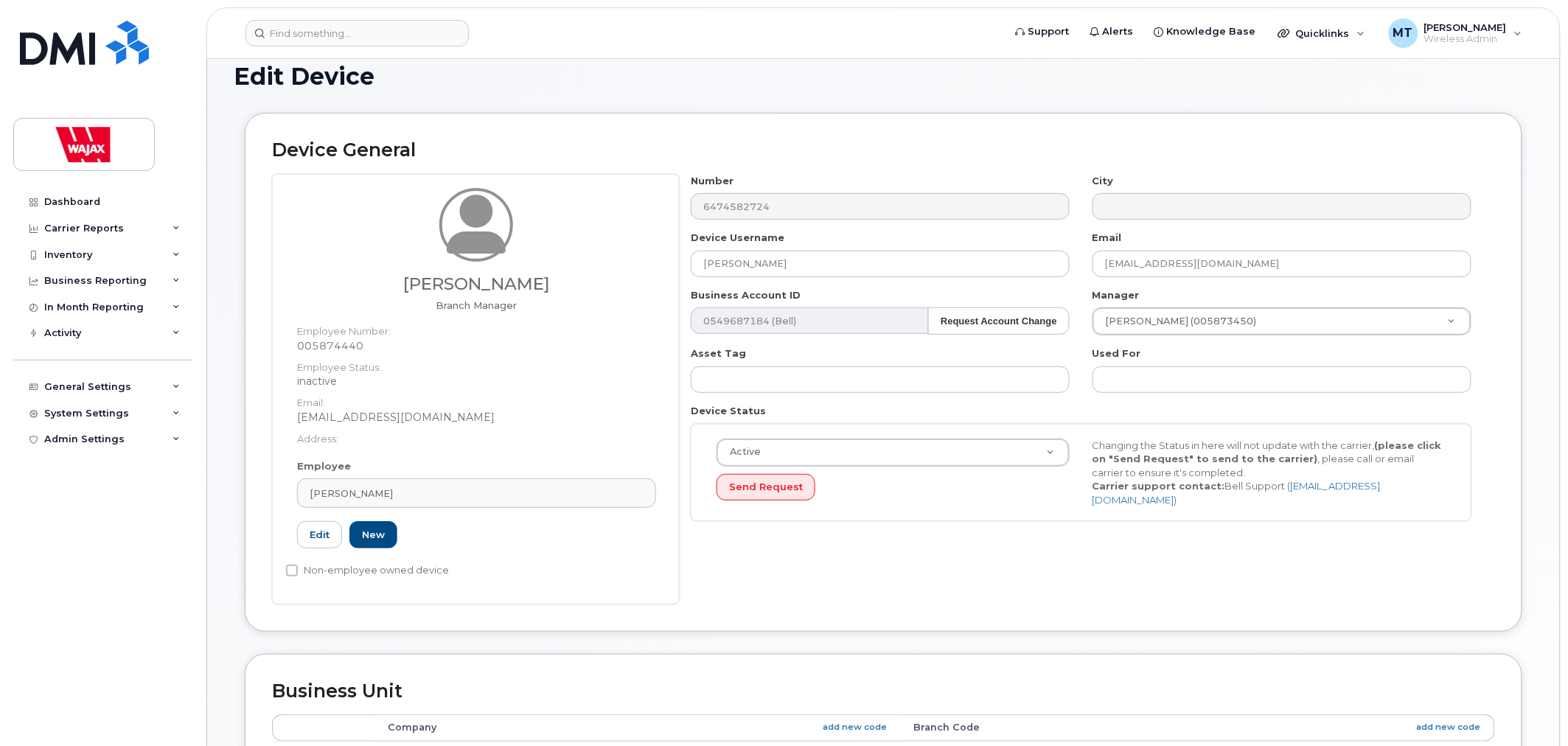
click at [649, 542] on div "Employee Ryan Maxwell Type first three symbols or more 005874440 Edit New" at bounding box center [476, 511] width 381 height 103
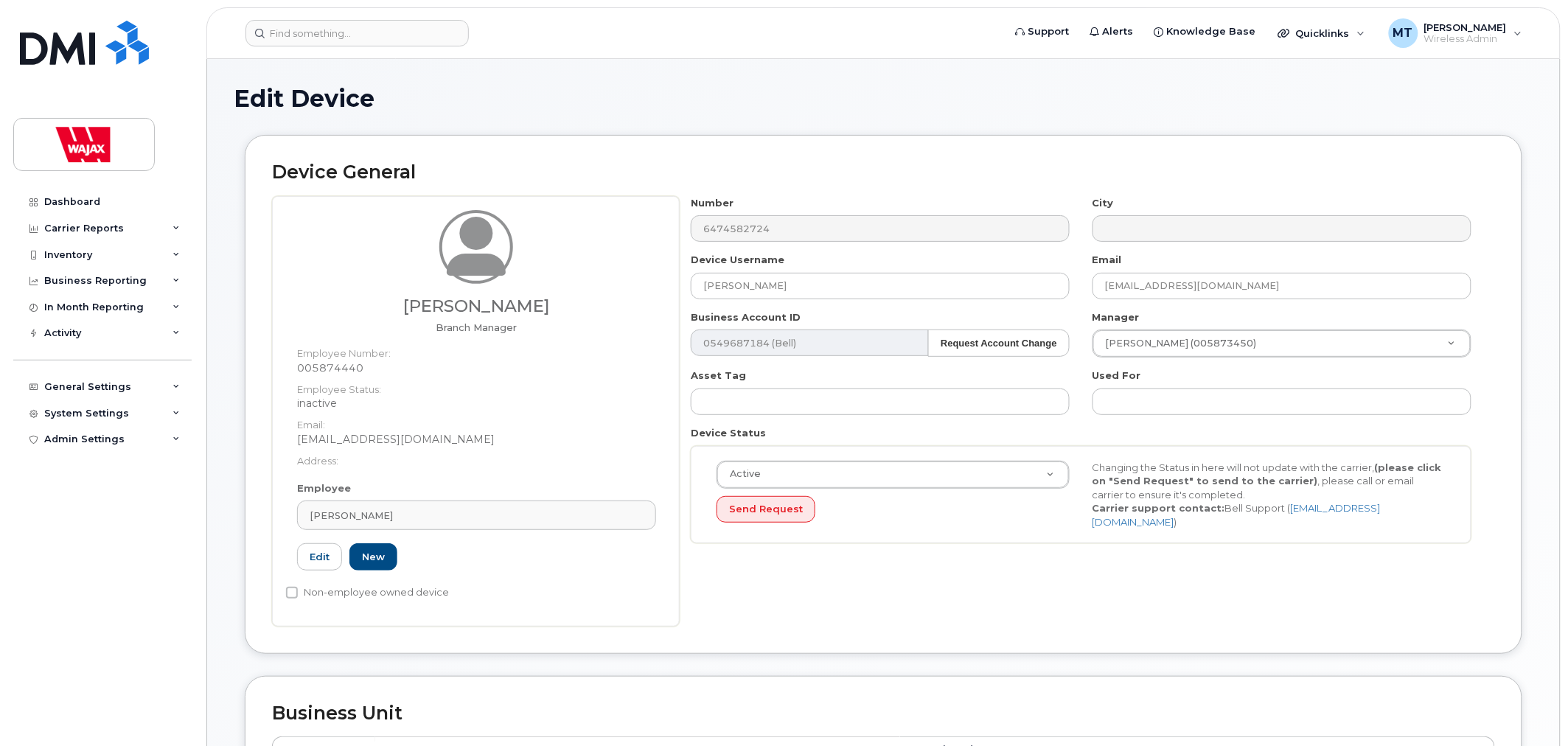
drag, startPoint x: 652, startPoint y: 537, endPoint x: 667, endPoint y: 478, distance: 60.9
click at [656, 525] on div "Employee Ryan Maxwell Type first three symbols or more 005874440 Edit New" at bounding box center [476, 533] width 381 height 103
drag, startPoint x: 687, startPoint y: 424, endPoint x: 690, endPoint y: 319, distance: 105.0
click at [690, 319] on div "Number 6474582724 City Device Username Scott Couchman Email rmaxwell@wajax.com …" at bounding box center [1081, 376] width 804 height 360
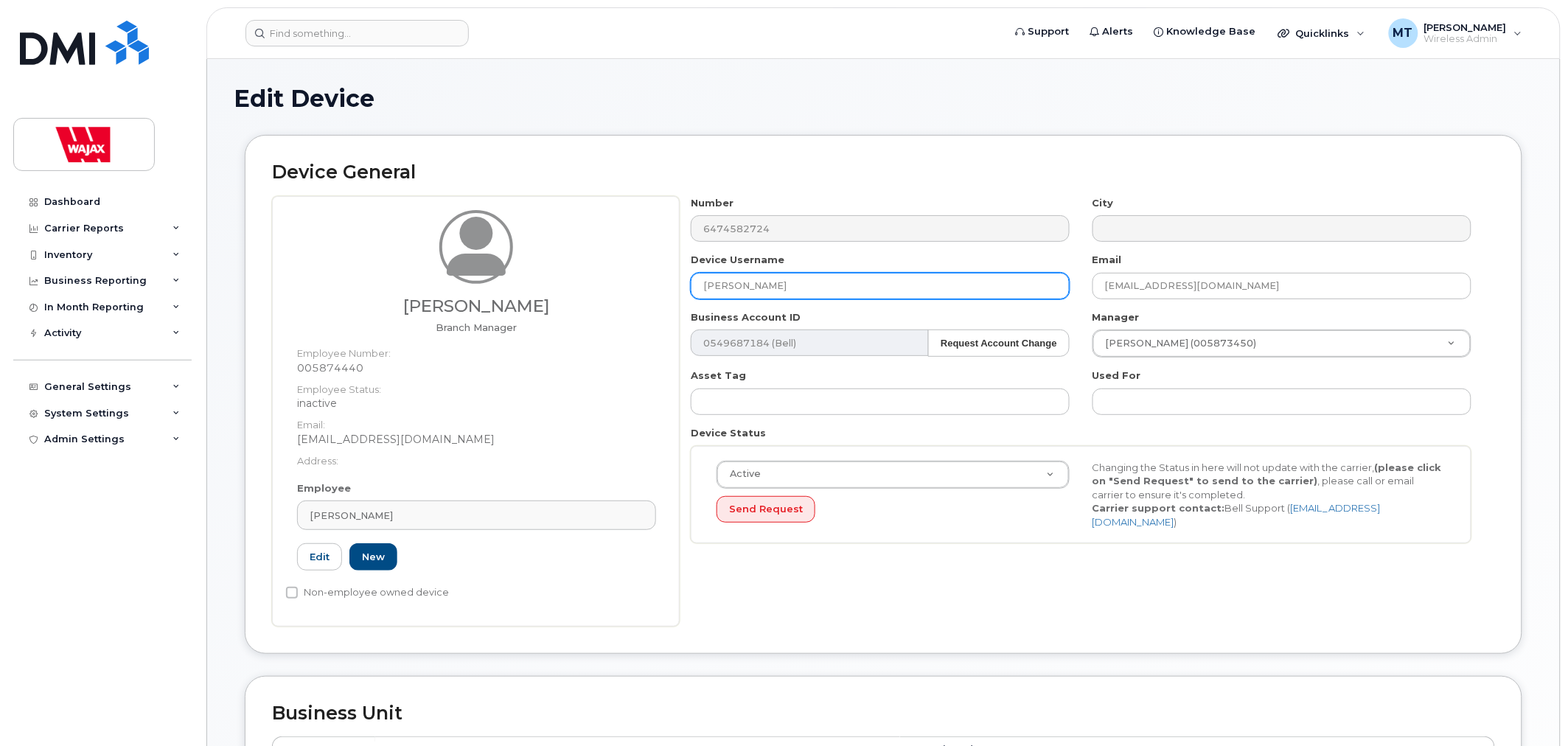
click at [702, 274] on input "[PERSON_NAME]" at bounding box center [880, 286] width 379 height 27
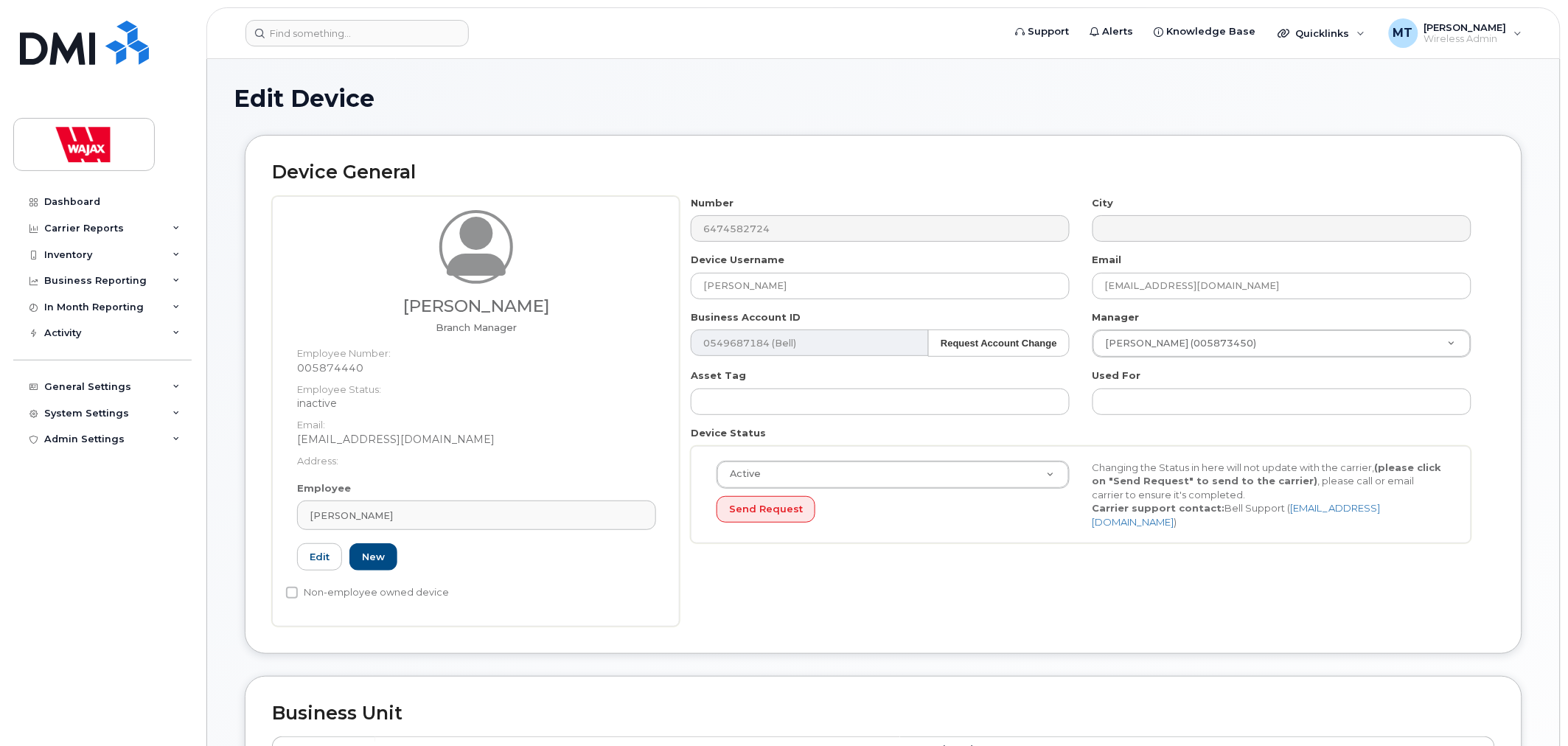
drag, startPoint x: 292, startPoint y: 15, endPoint x: 305, endPoint y: 18, distance: 13.3
click at [295, 15] on header "Support Alerts Knowledge Base Quicklinks Suspend / Cancel Device Change SIM Car…" at bounding box center [883, 33] width 1354 height 51
click at [317, 21] on input at bounding box center [357, 34] width 223 height 27
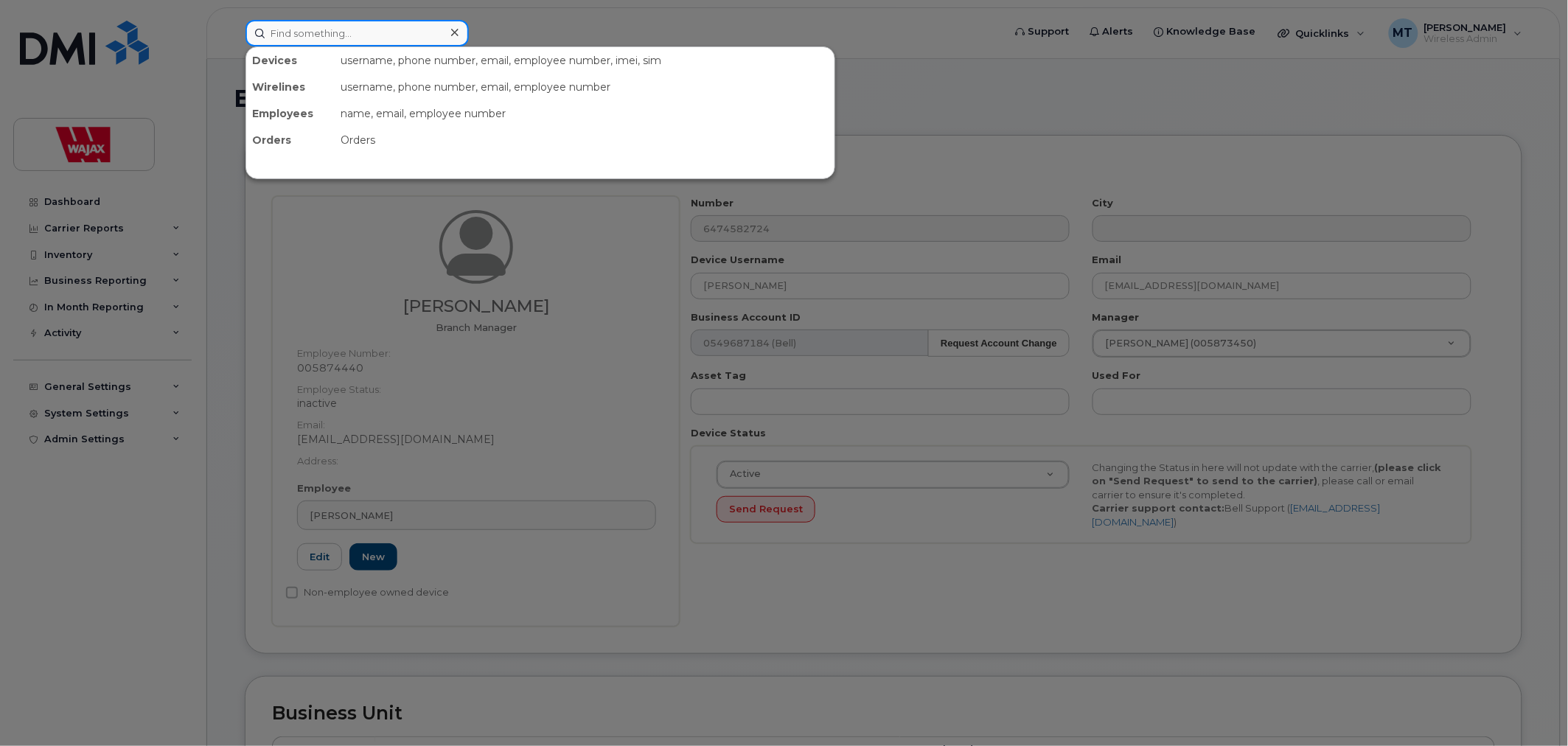
paste input "[PERSON_NAME]"
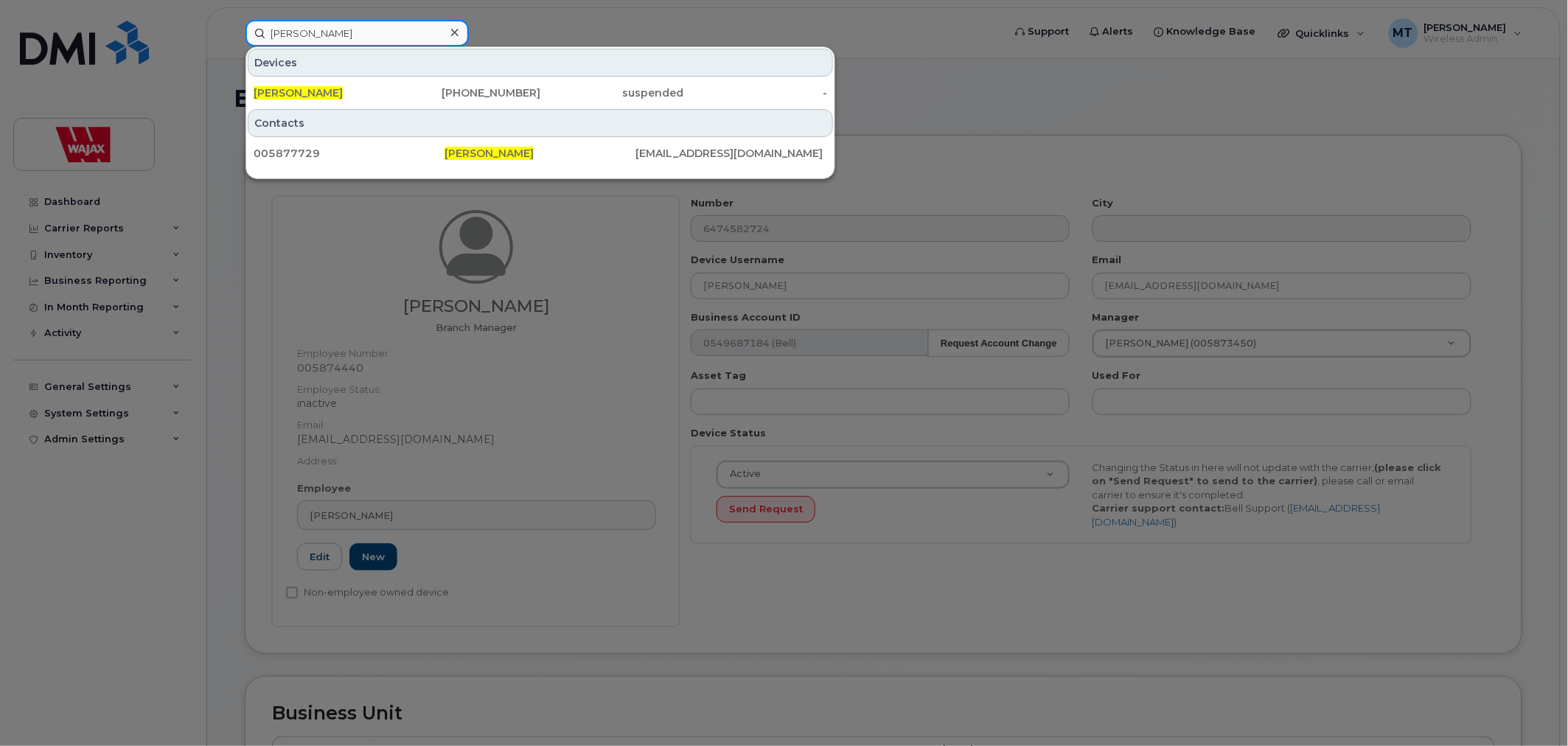
type input "[PERSON_NAME]"
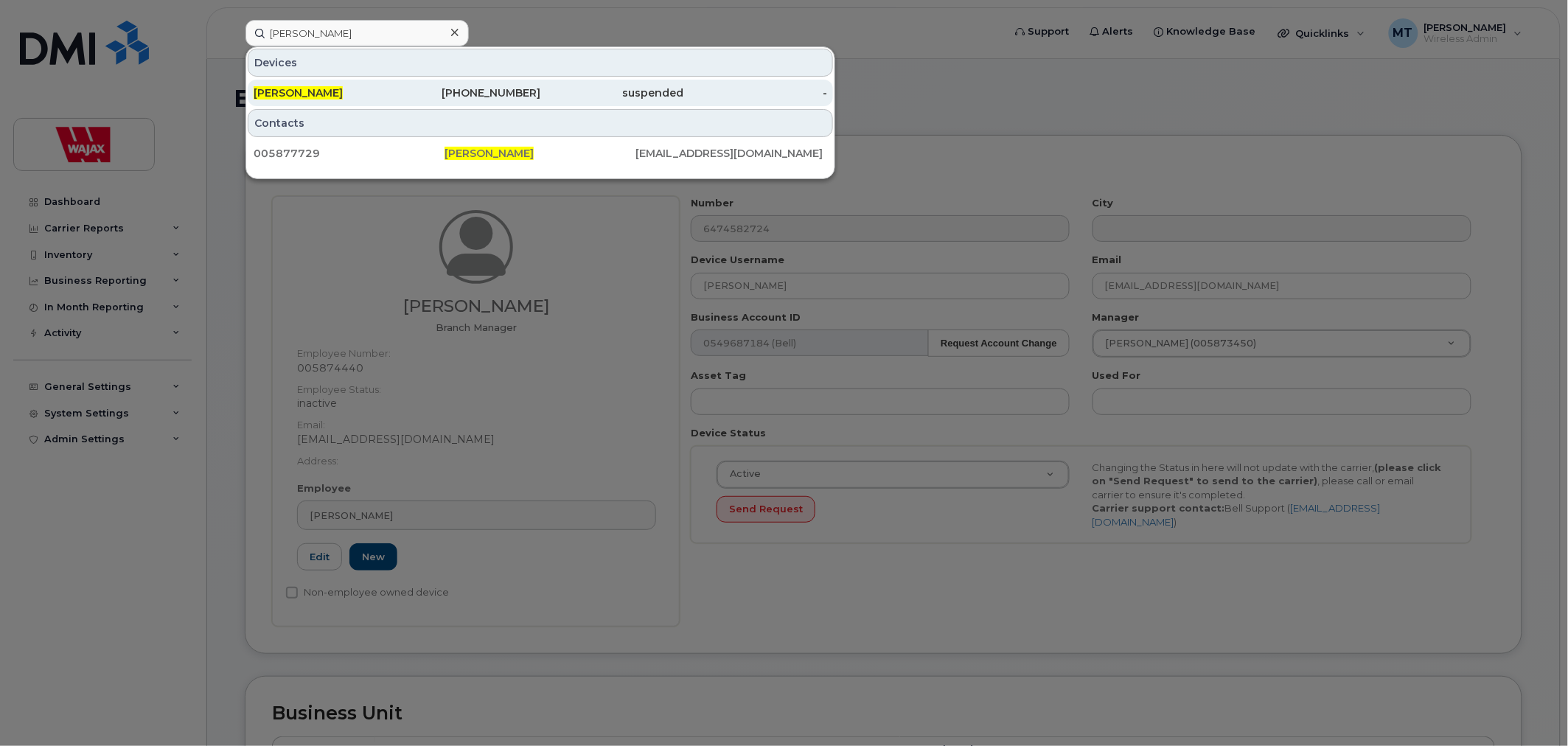
click at [377, 88] on div "[PERSON_NAME]" at bounding box center [325, 93] width 144 height 15
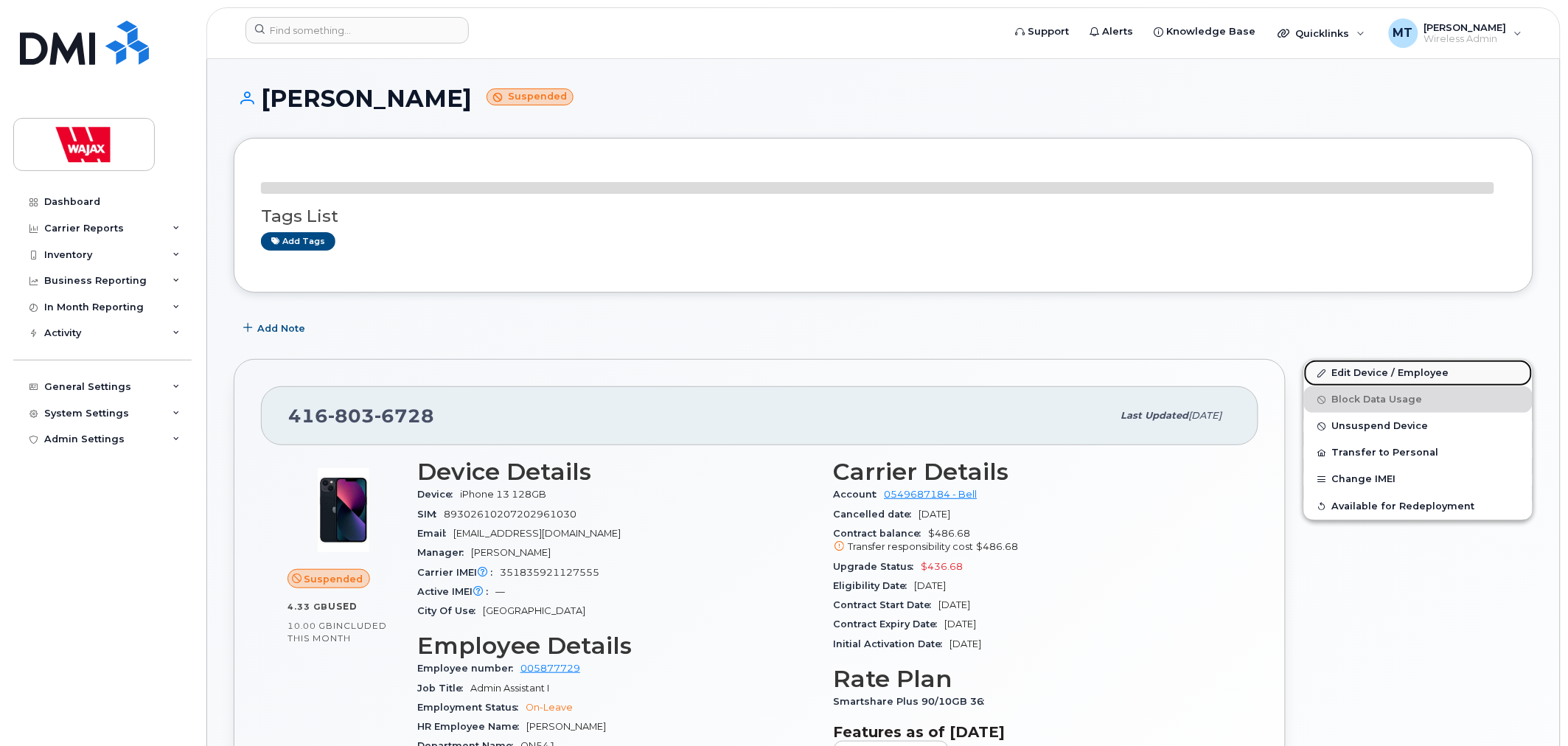
click at [1335, 378] on link "Edit Device / Employee" at bounding box center [1418, 373] width 229 height 27
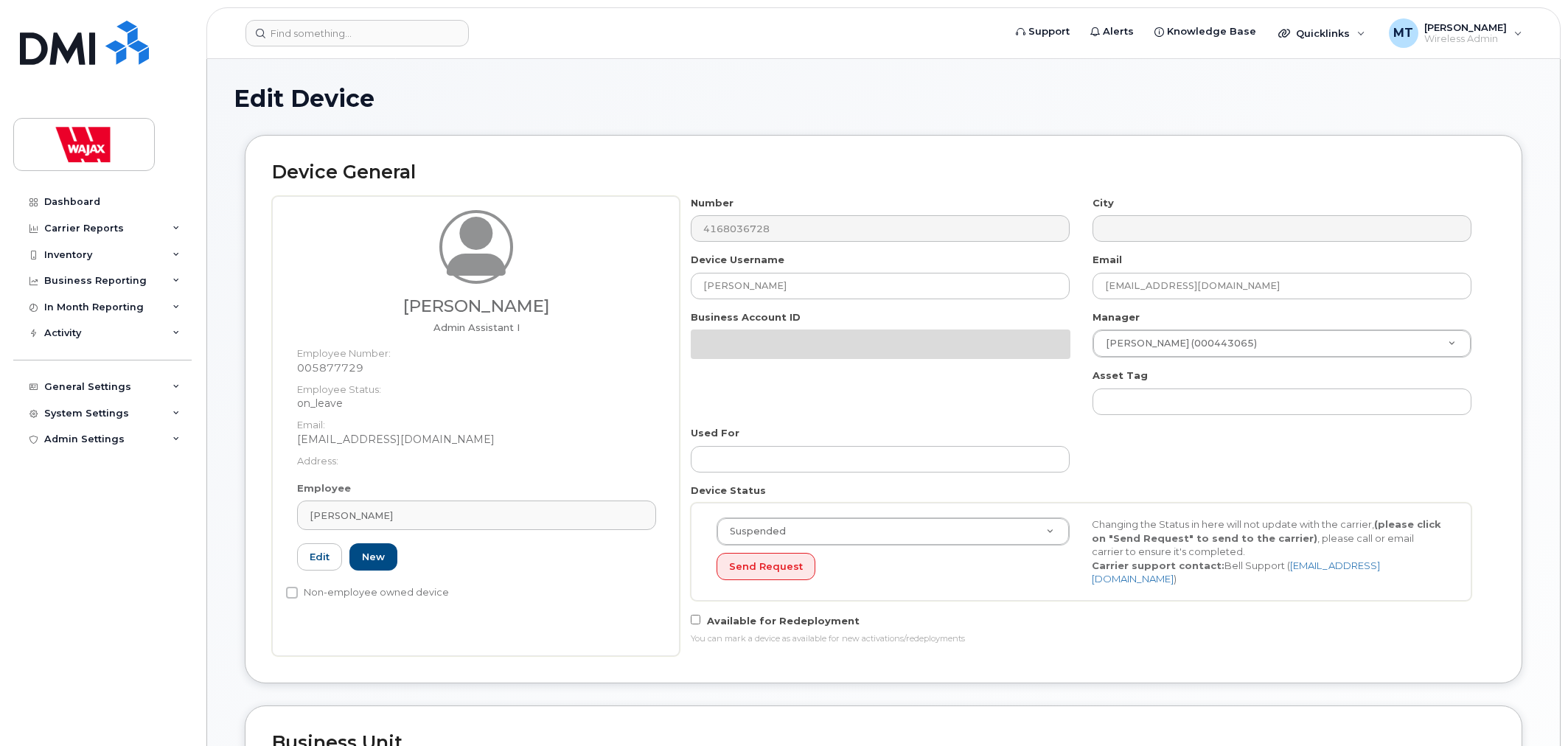
select select "23291732"
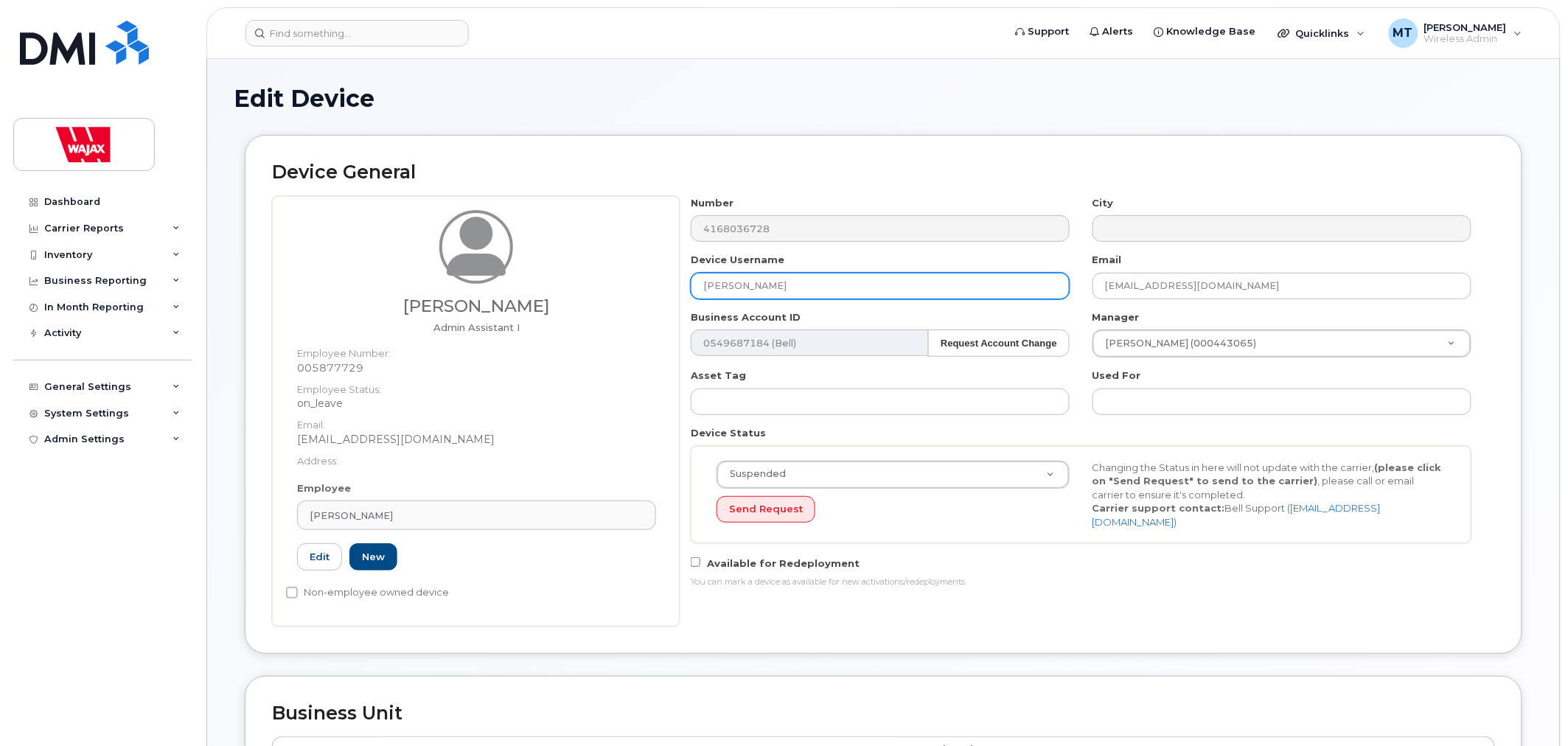
click at [705, 291] on input "[PERSON_NAME]" at bounding box center [880, 286] width 379 height 27
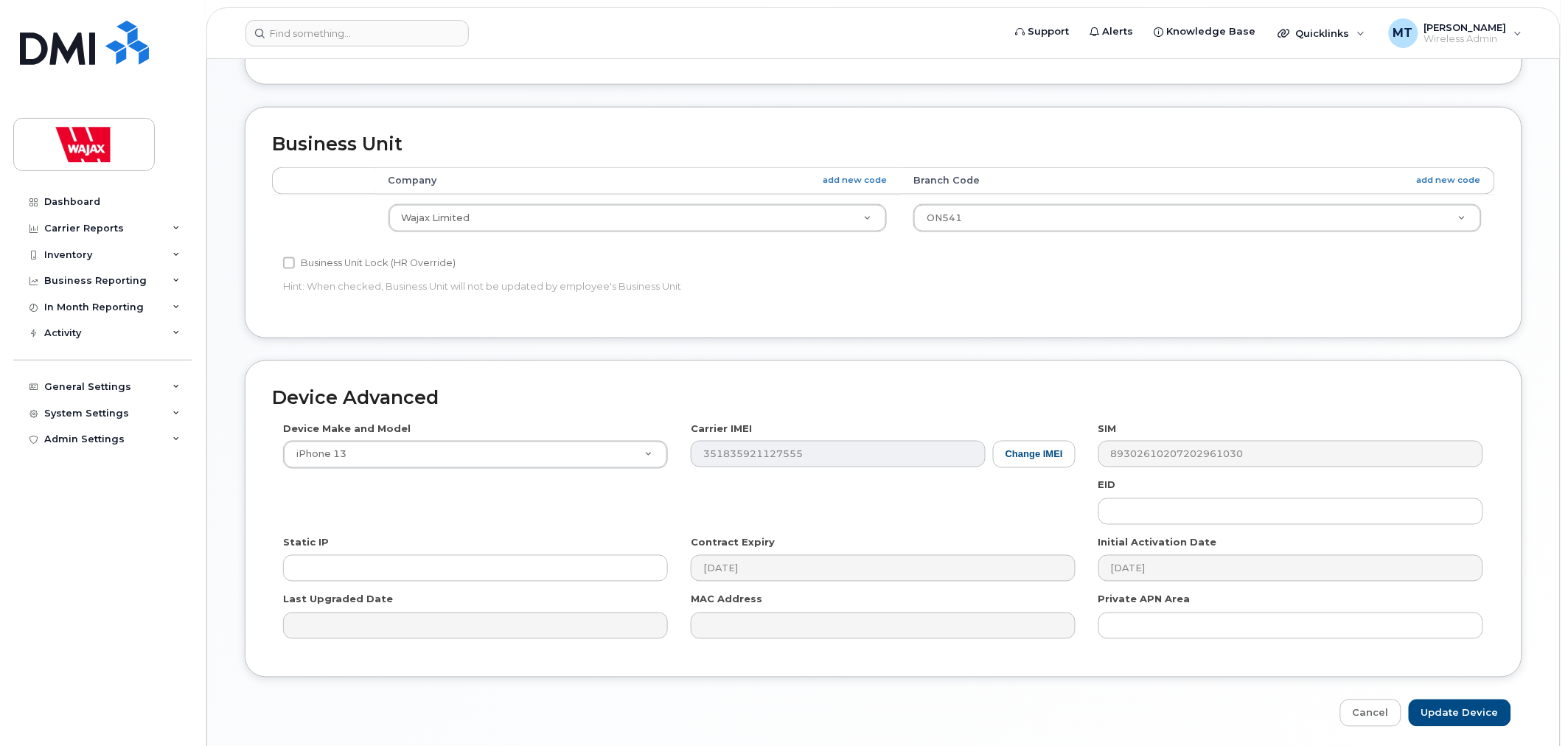
scroll to position [625, 0]
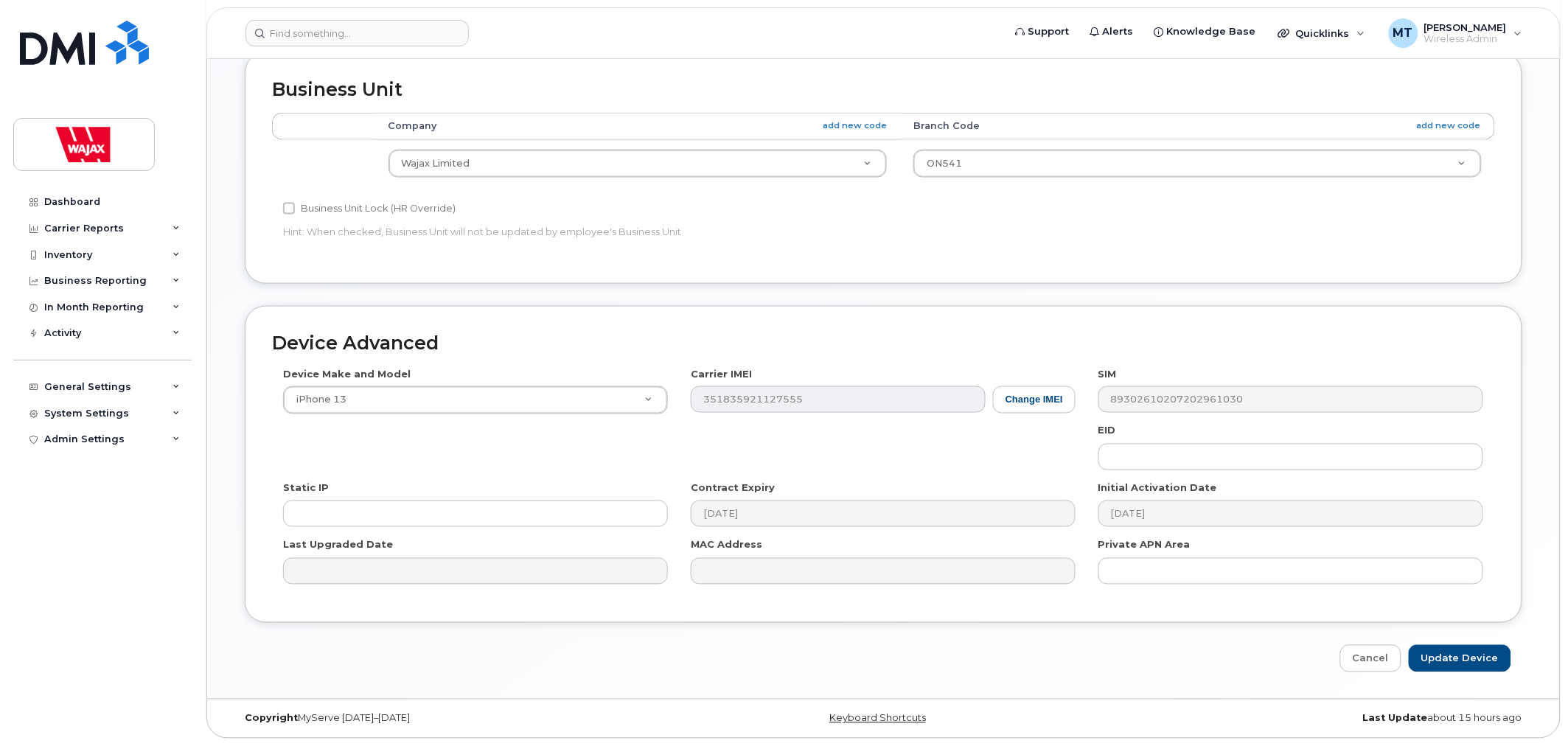
type input "HOLD-[PERSON_NAME]"
click at [1451, 657] on input "Update Device" at bounding box center [1460, 658] width 103 height 27
type input "Saving..."
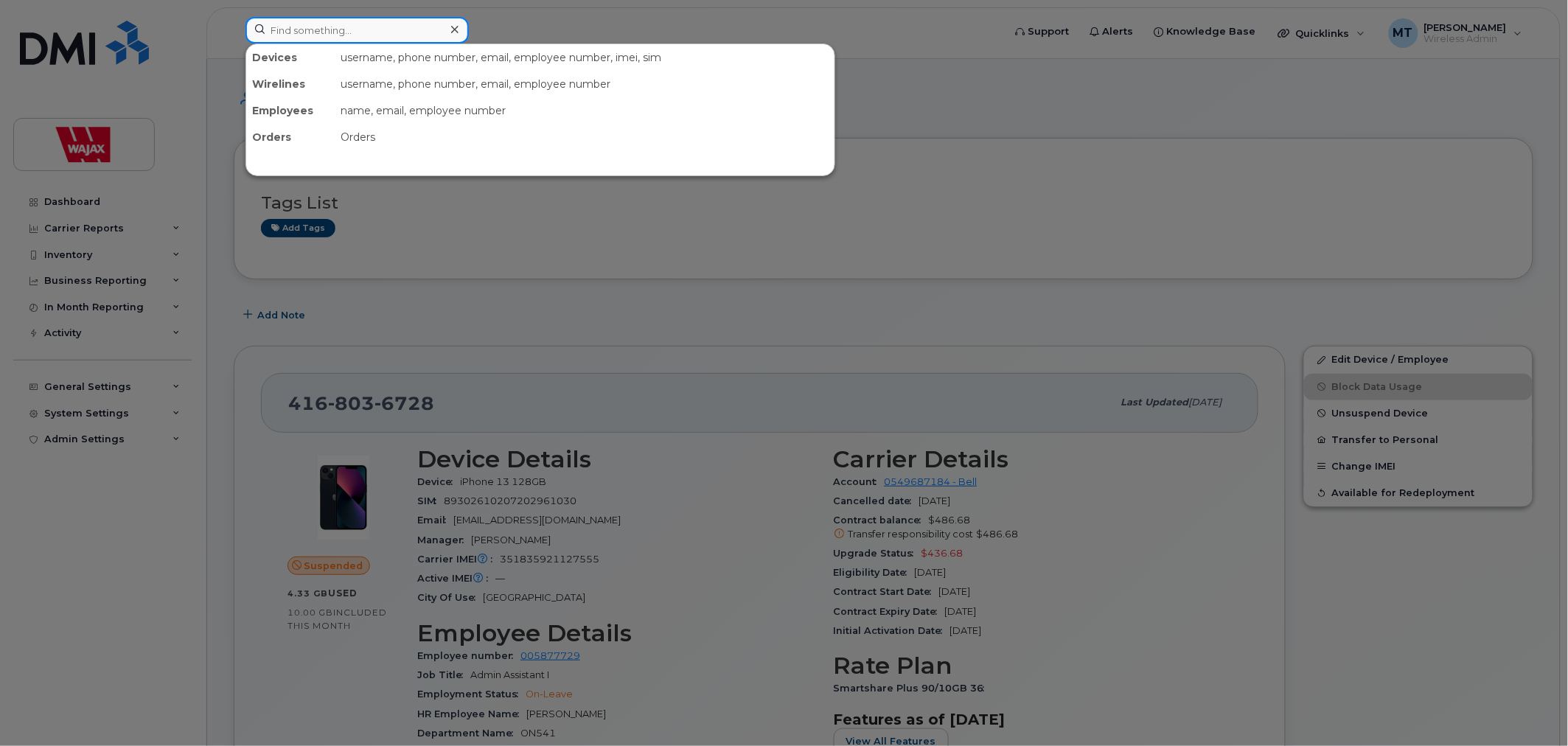
click at [444, 29] on div at bounding box center [357, 30] width 223 height 27
paste input "8076338658"
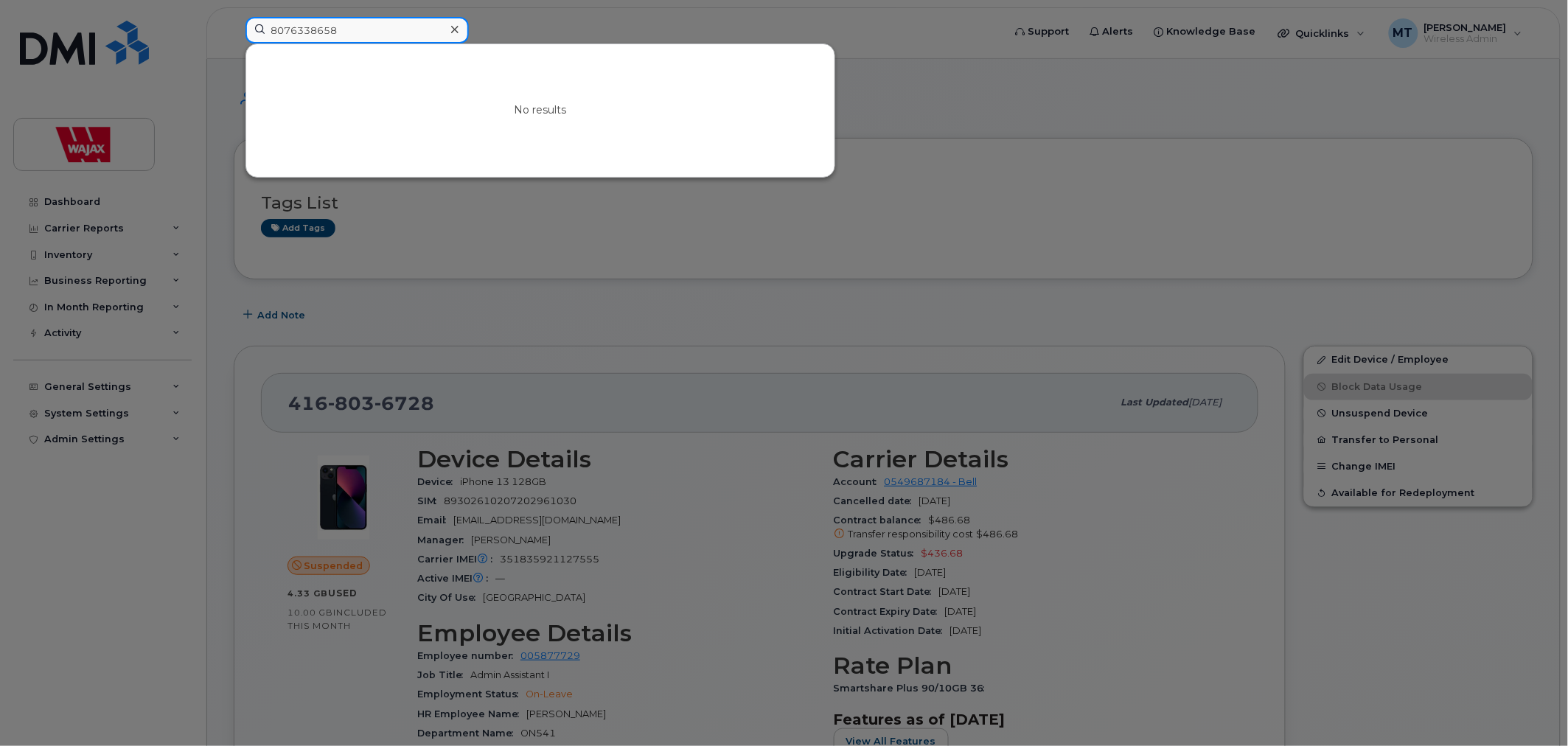
click at [286, 29] on input "8076338658" at bounding box center [357, 30] width 223 height 27
click at [295, 27] on input "8076338658" at bounding box center [357, 30] width 223 height 27
click at [353, 31] on input "8076338658" at bounding box center [357, 30] width 223 height 27
click at [311, 35] on input "8076338658" at bounding box center [357, 30] width 223 height 27
click at [365, 35] on input "8076338658" at bounding box center [357, 30] width 223 height 27
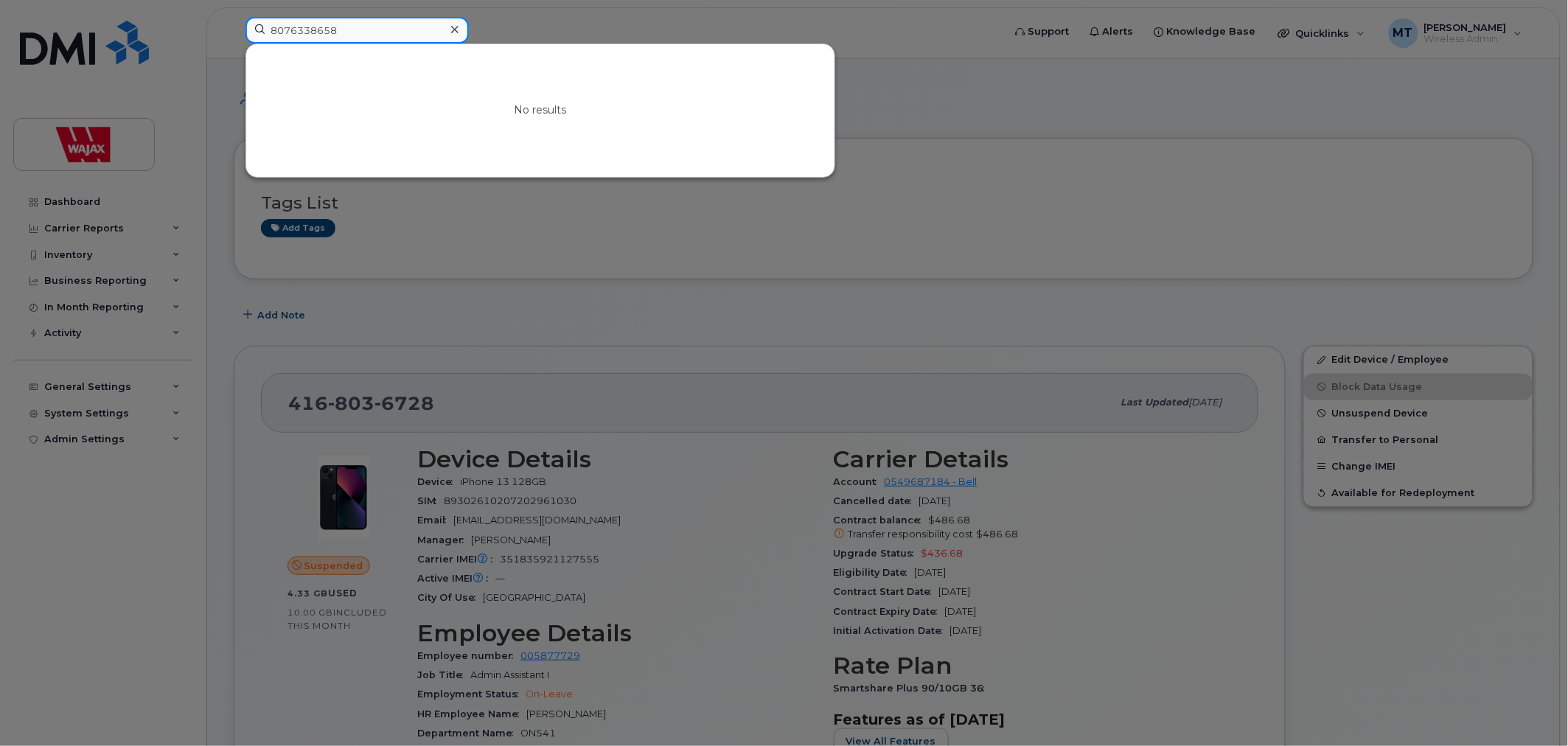
type input "8076338658"
click at [441, 24] on input "8076338658" at bounding box center [357, 30] width 223 height 27
click at [446, 24] on div at bounding box center [454, 29] width 21 height 21
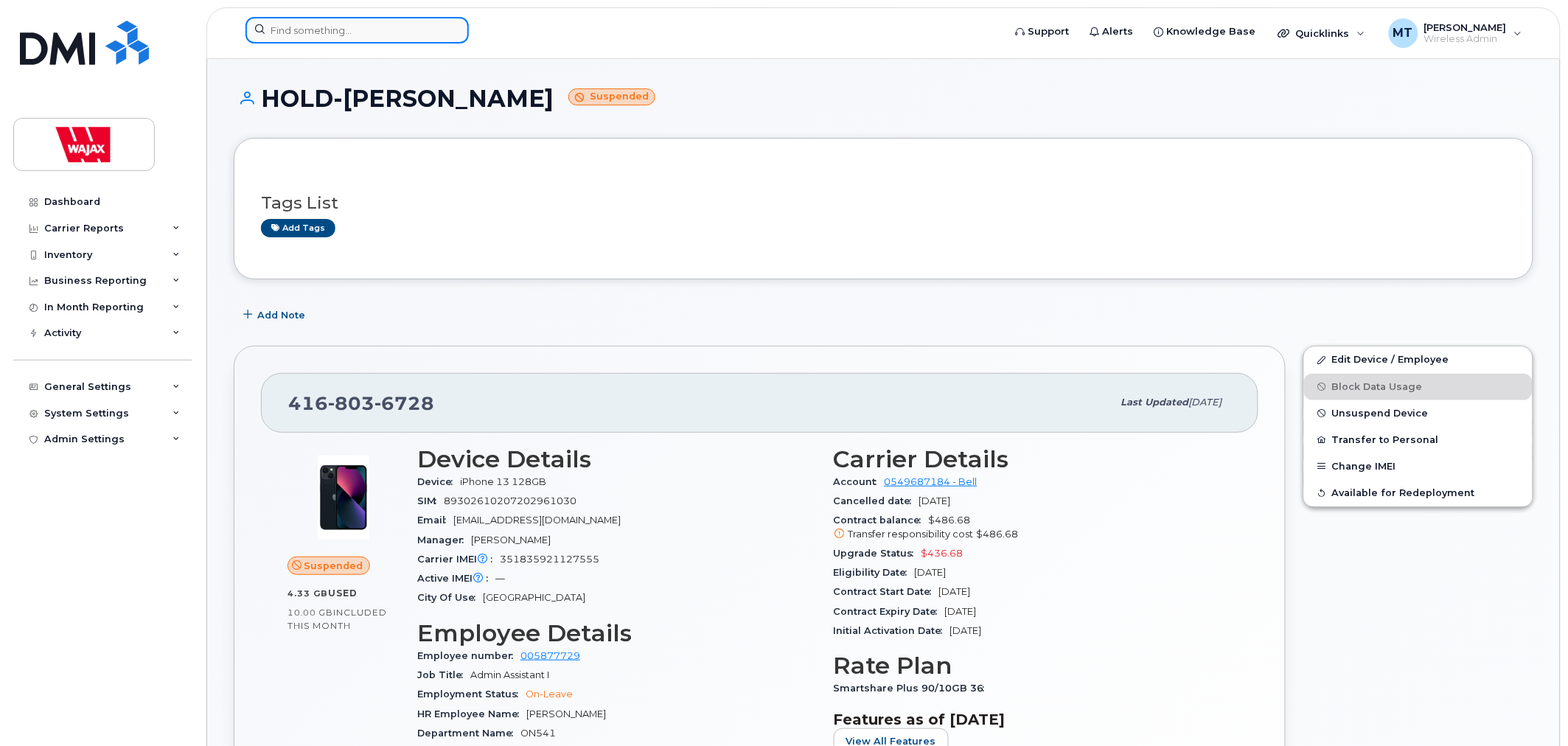
click at [407, 25] on input at bounding box center [357, 30] width 223 height 27
paste input "8076338658"
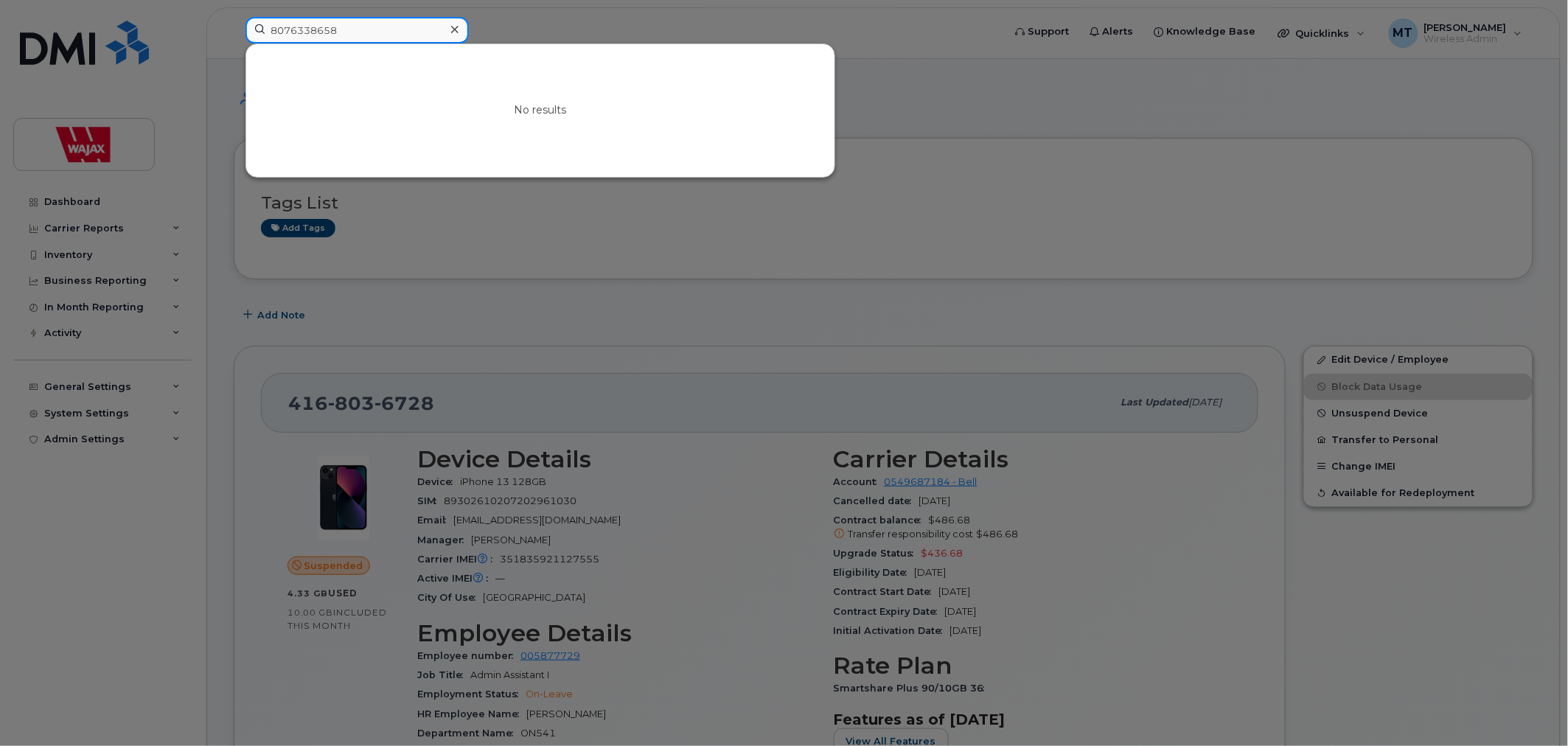
type input "8076338658"
click at [448, 29] on div at bounding box center [454, 29] width 21 height 21
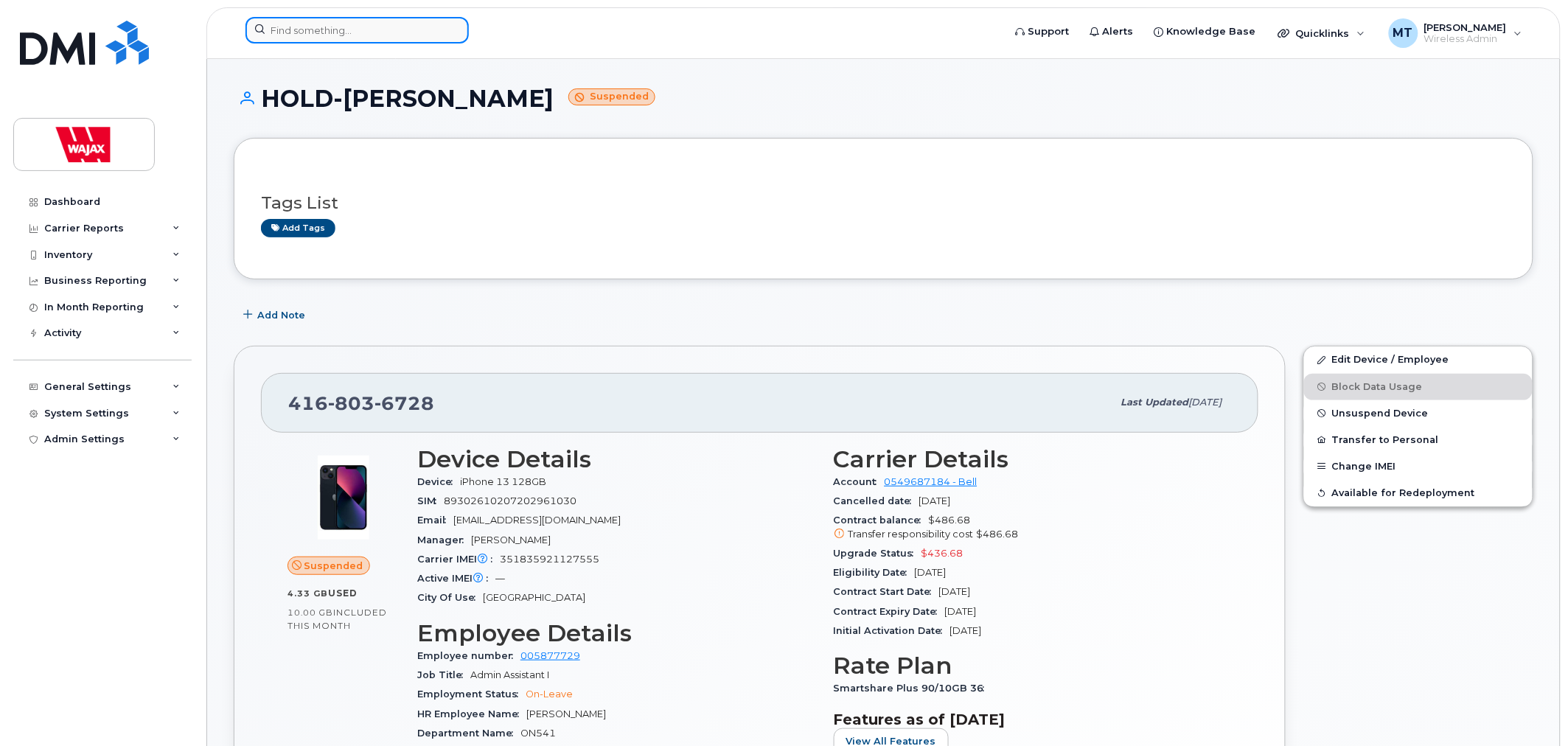
click at [430, 32] on input at bounding box center [357, 30] width 223 height 27
paste input "357373814471728"
type input "357373814471728"
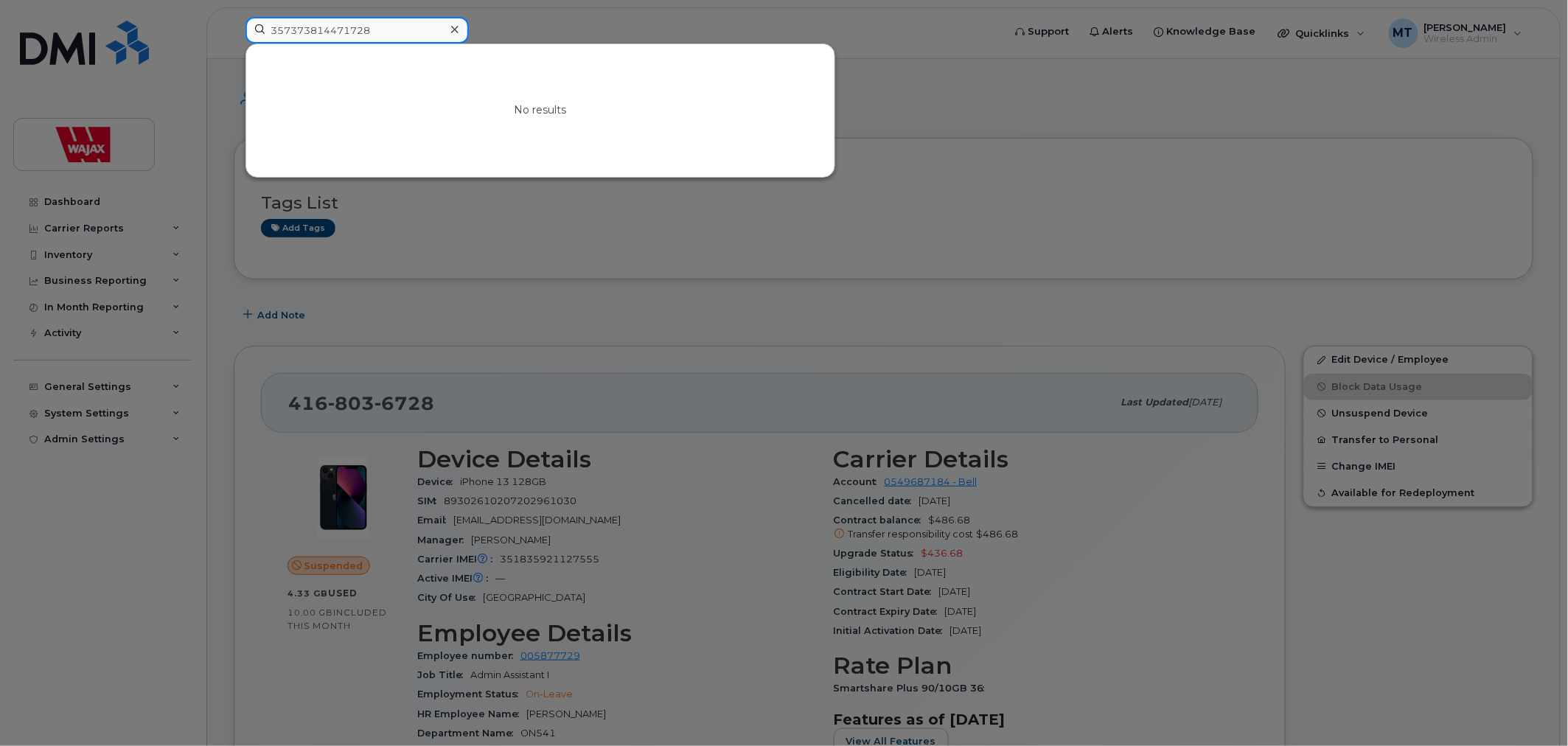
click at [412, 33] on input "357373814471728" at bounding box center [357, 30] width 223 height 27
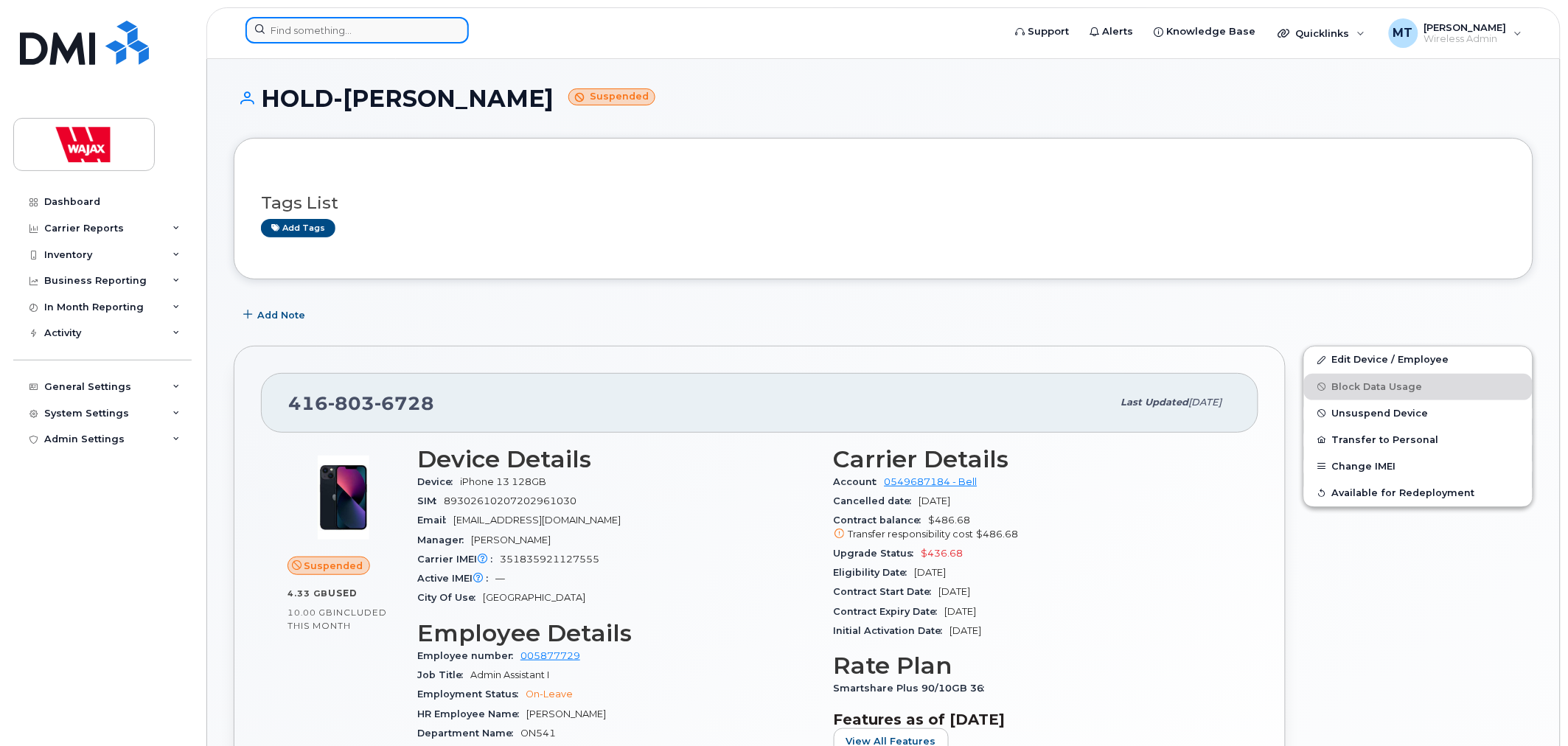
click at [365, 39] on input at bounding box center [357, 30] width 223 height 27
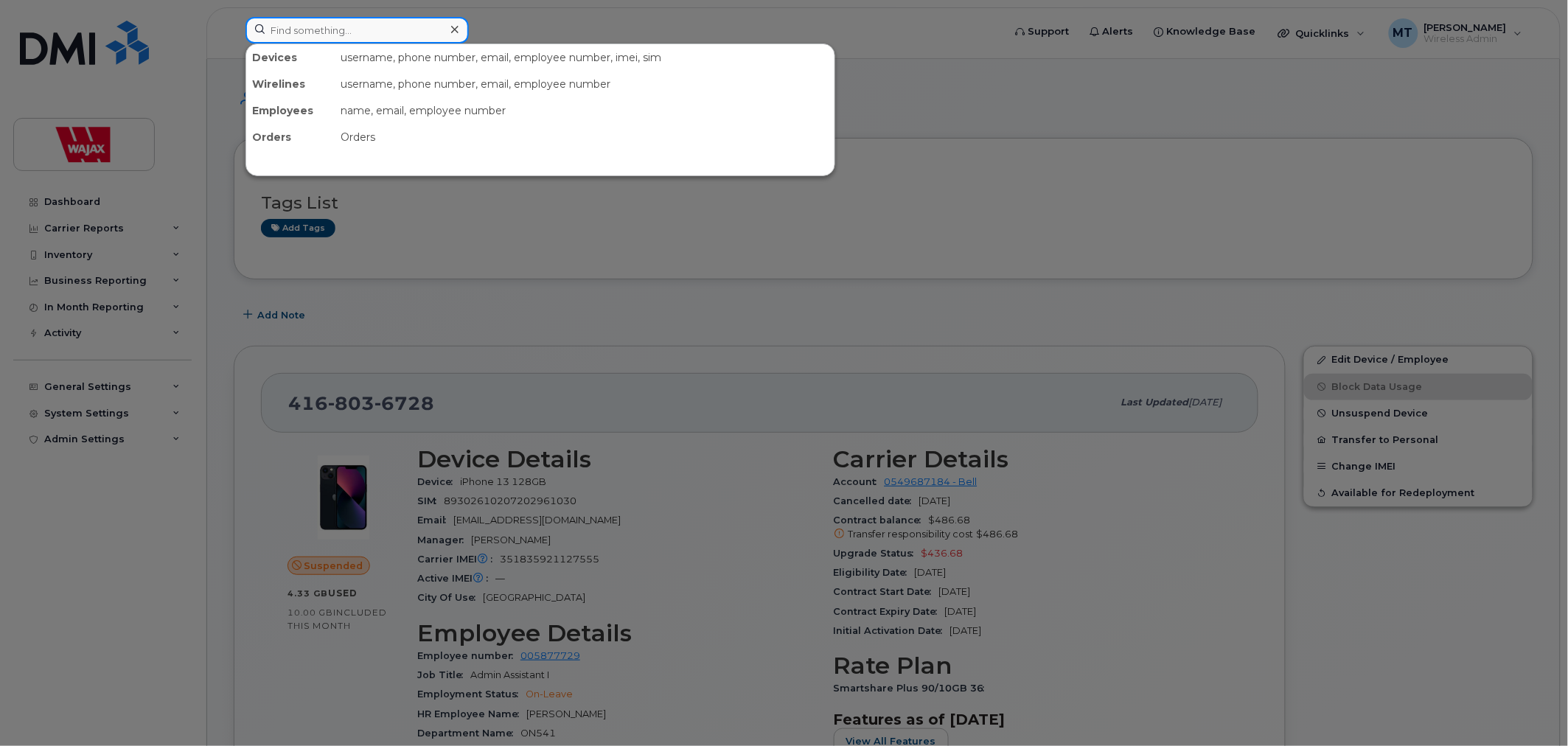
paste input "357373814471728"
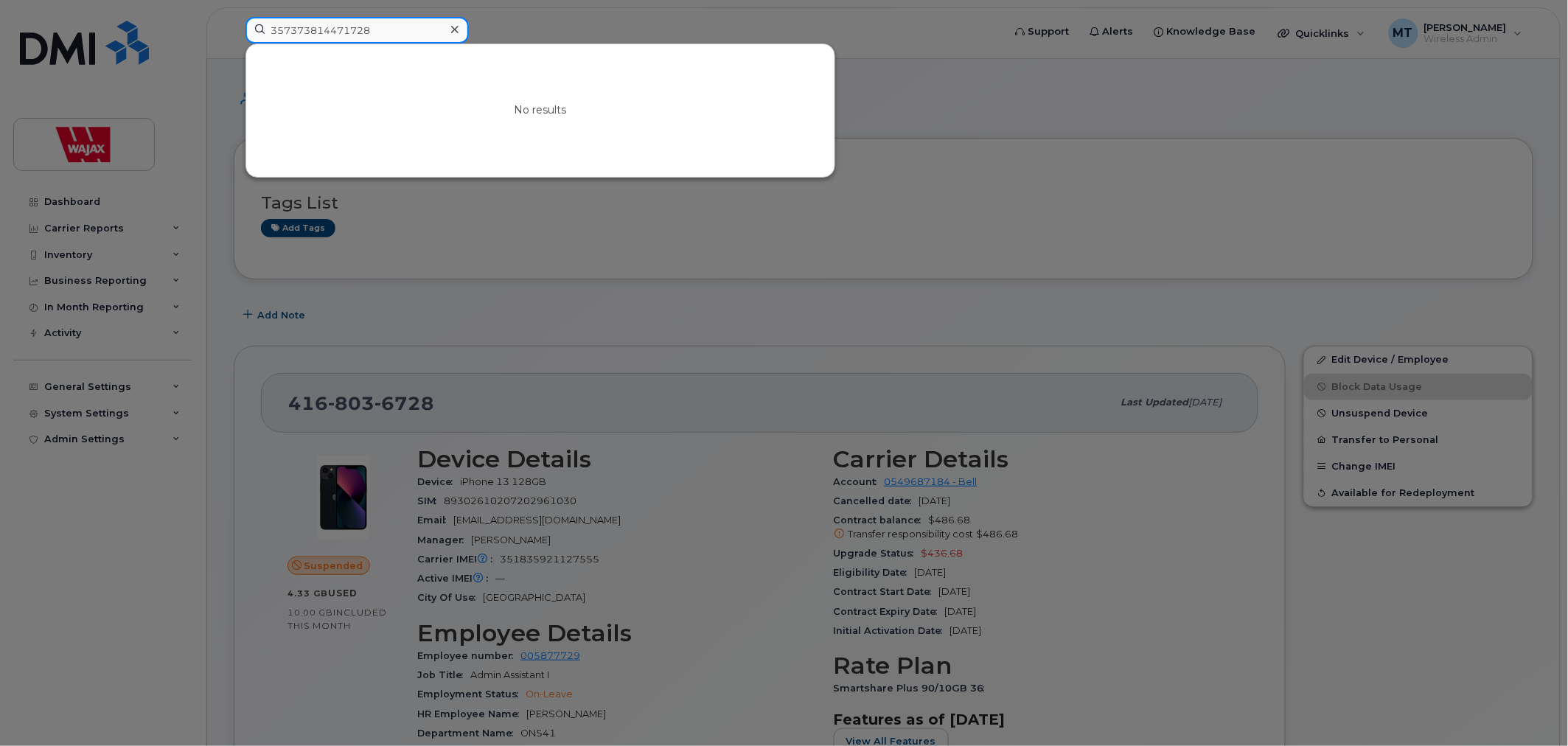
drag, startPoint x: 371, startPoint y: 27, endPoint x: 134, endPoint y: 29, distance: 237.0
click at [234, 27] on div "357373814471728 No results" at bounding box center [619, 33] width 772 height 33
paste input "[PERSON_NAME]"
drag, startPoint x: 288, startPoint y: 37, endPoint x: 199, endPoint y: 47, distance: 89.6
click at [234, 47] on div "[PERSON_NAME] No results" at bounding box center [619, 33] width 772 height 33
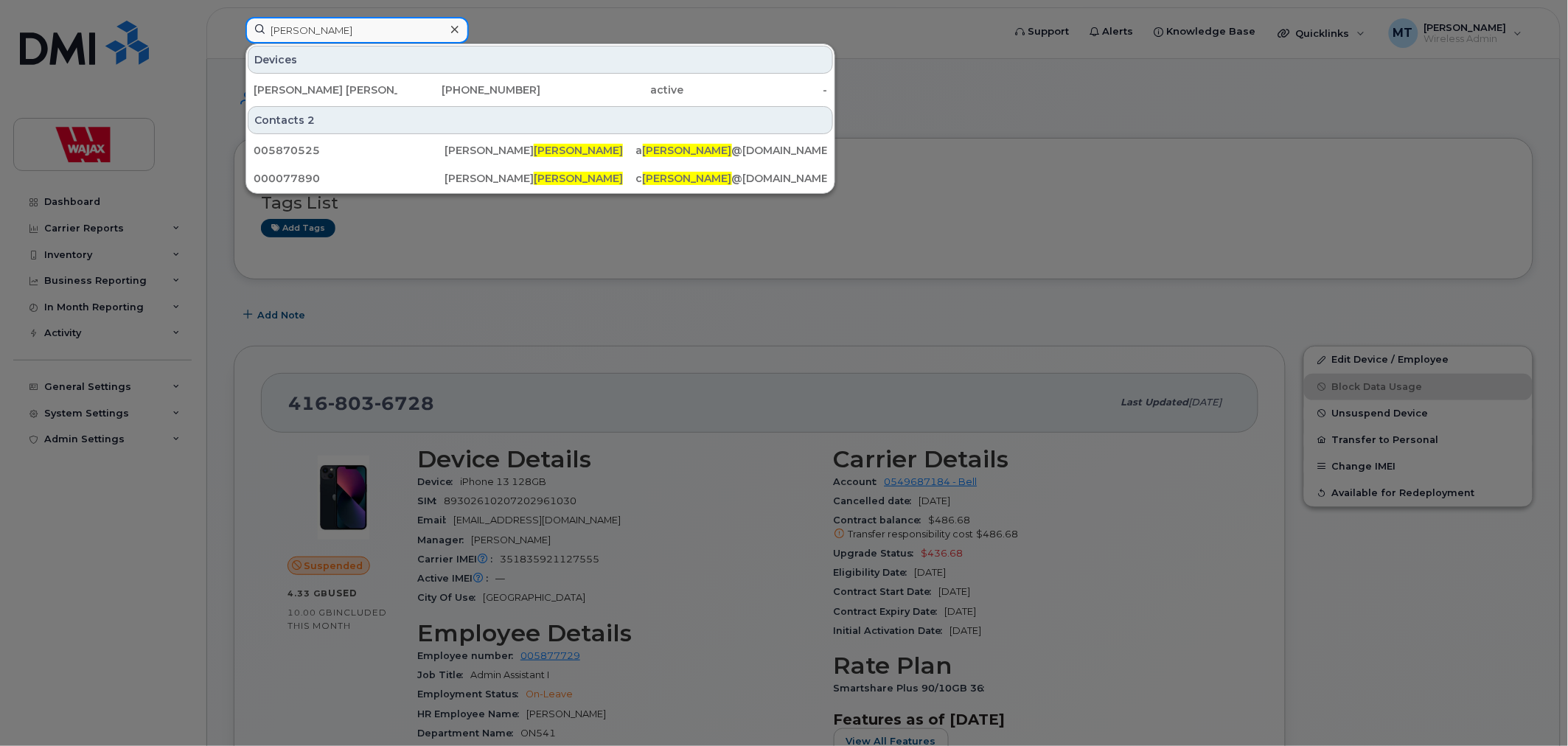
type input "[PERSON_NAME]"
